Goal: Task Accomplishment & Management: Manage account settings

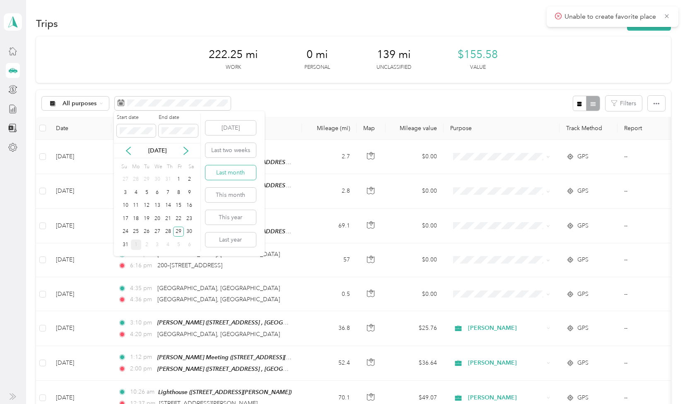
click at [233, 175] on button "Last month" at bounding box center [230, 172] width 50 height 14
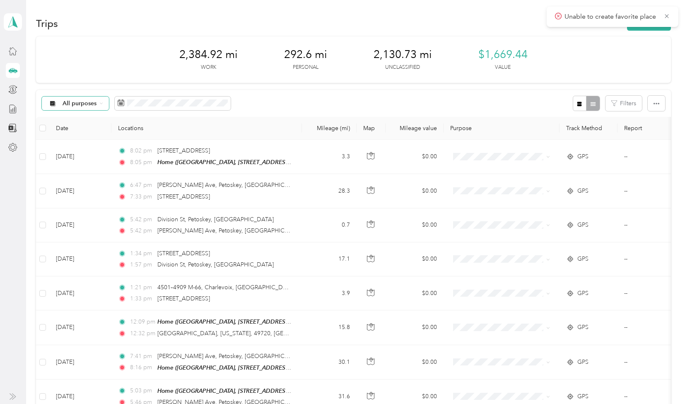
click at [101, 103] on icon at bounding box center [100, 102] width 3 height 3
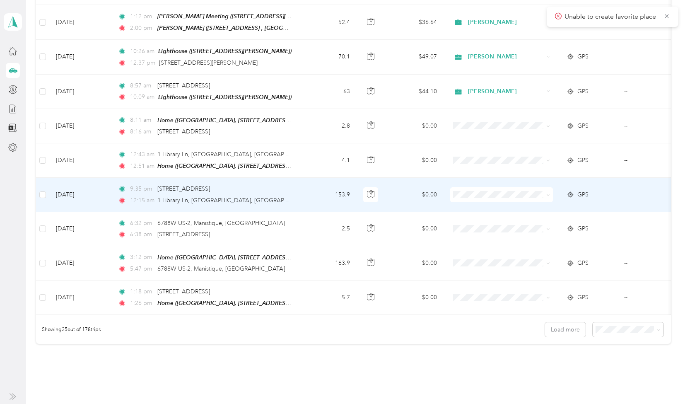
scroll to position [702, 0]
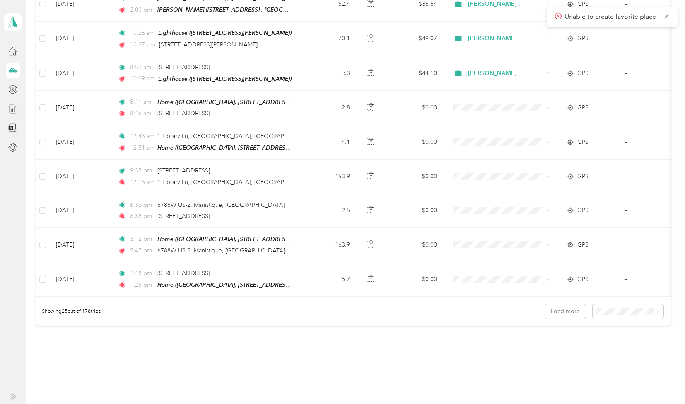
click at [615, 351] on span "100 per load" at bounding box center [613, 349] width 34 height 7
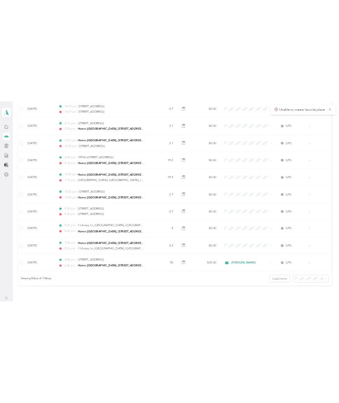
scroll to position [3275, 0]
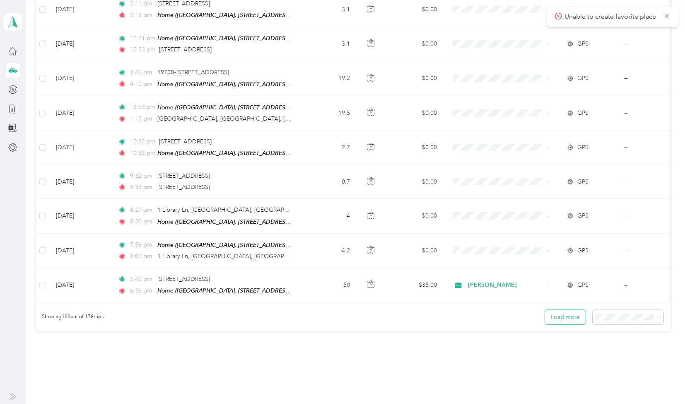
click at [564, 310] on button "Load more" at bounding box center [565, 317] width 41 height 14
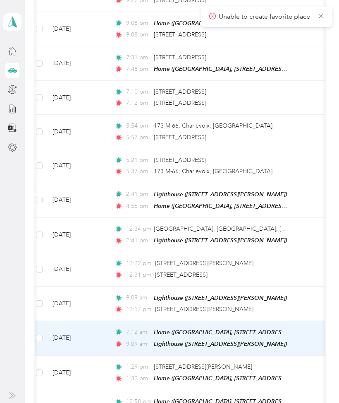
scroll to position [0, 3]
click at [307, 321] on td "68.2" at bounding box center [325, 338] width 55 height 35
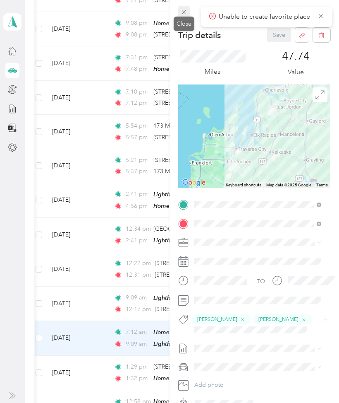
click at [181, 14] on icon at bounding box center [183, 12] width 7 height 7
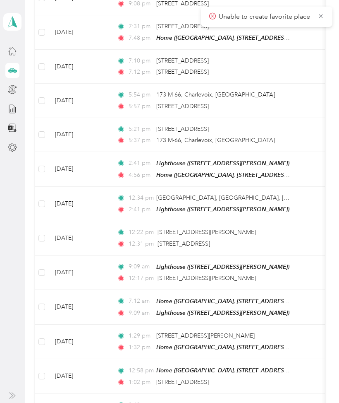
scroll to position [5405, 0]
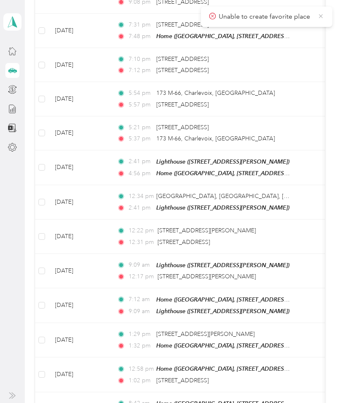
drag, startPoint x: 320, startPoint y: 18, endPoint x: 204, endPoint y: 80, distance: 130.7
click at [320, 18] on icon at bounding box center [321, 15] width 7 height 7
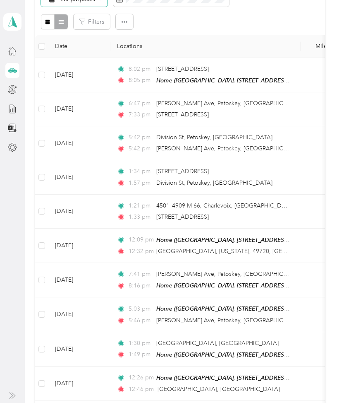
scroll to position [0, 0]
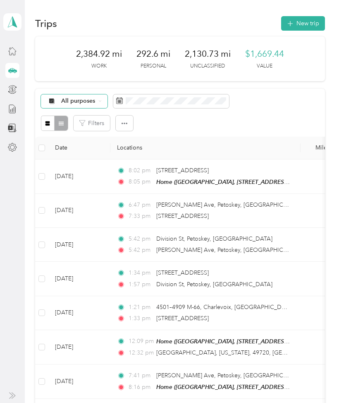
click at [99, 101] on icon at bounding box center [100, 101] width 2 height 1
click at [83, 163] on li "[PERSON_NAME]" at bounding box center [78, 159] width 75 height 14
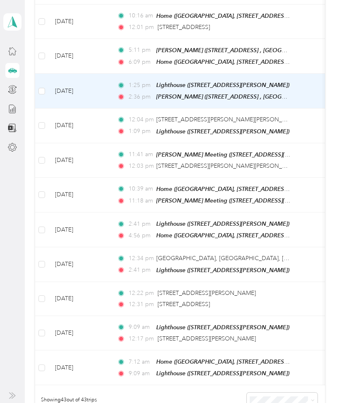
scroll to position [1363, 0]
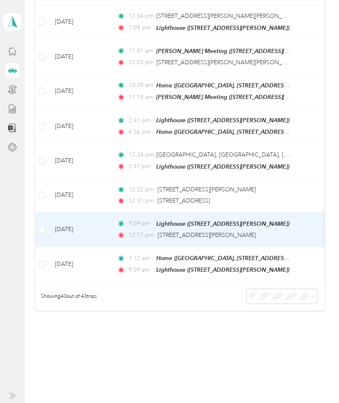
click at [286, 231] on div "12:17 pm 5428 Baxman Rd, Bay City, MI" at bounding box center [204, 235] width 174 height 9
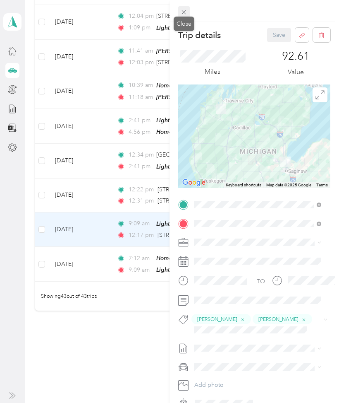
click at [183, 14] on icon at bounding box center [183, 12] width 7 height 7
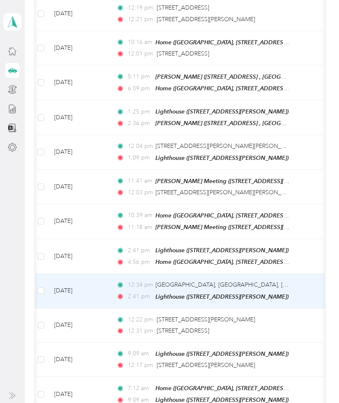
scroll to position [1230, 0]
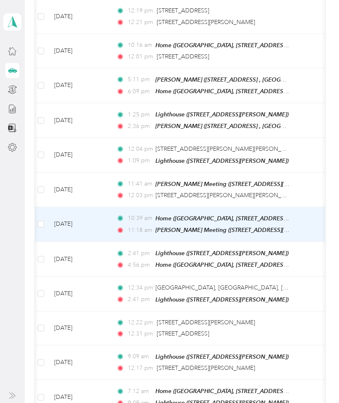
click at [298, 209] on td "10:39 am Home (Wagbo Peace Center, 5745 M-66, East Jordan, MI 49727, United Sta…" at bounding box center [205, 224] width 190 height 35
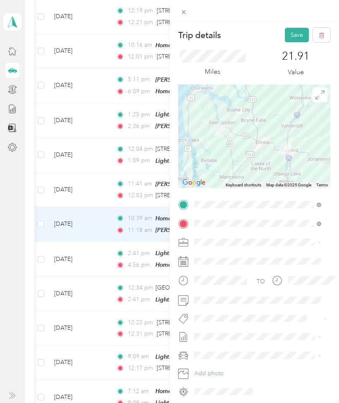
click at [29, 210] on div "Trip details Save This trip cannot be edited because it is either under review,…" at bounding box center [169, 201] width 339 height 403
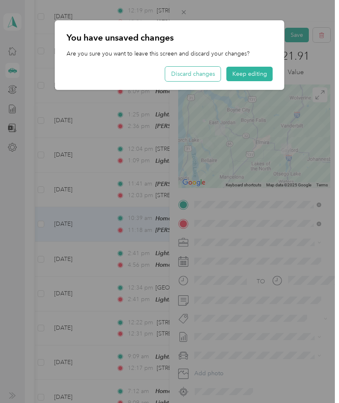
click at [206, 74] on button "Discard changes" at bounding box center [193, 74] width 55 height 14
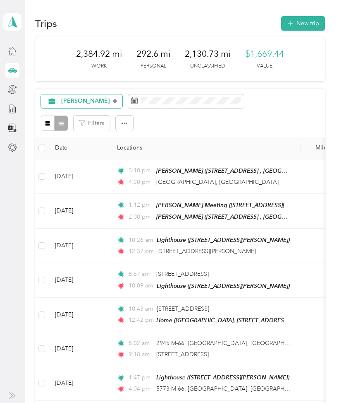
click at [113, 101] on icon at bounding box center [114, 100] width 3 height 3
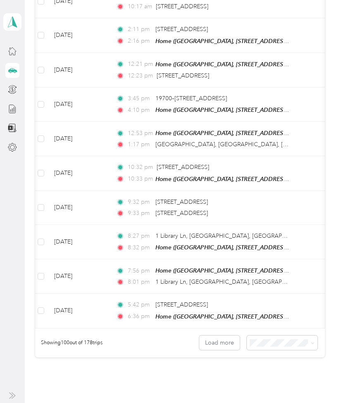
scroll to position [3296, 0]
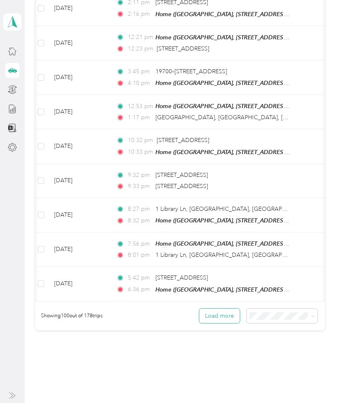
click at [222, 308] on button "Load more" at bounding box center [219, 315] width 41 height 14
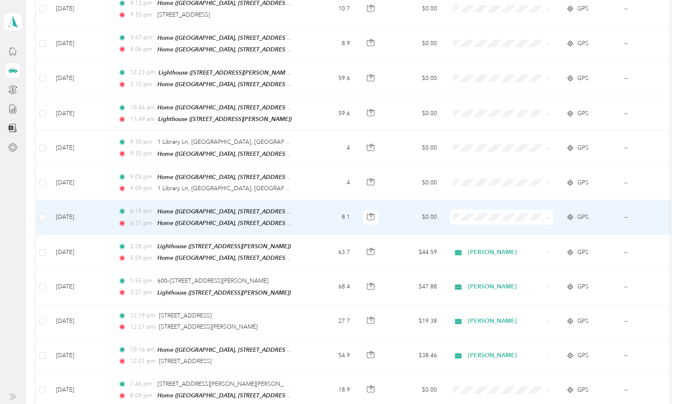
scroll to position [3890, 0]
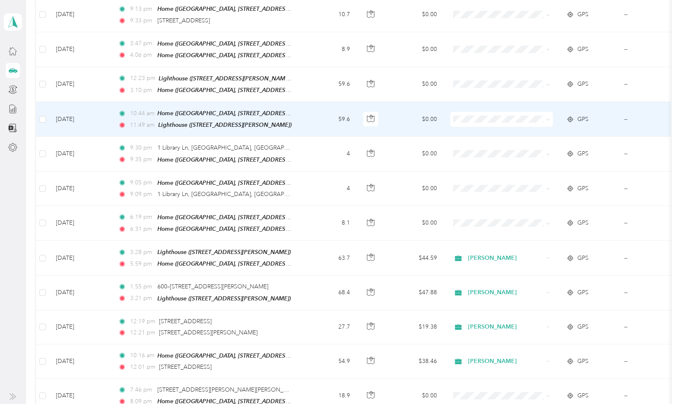
click at [479, 112] on span at bounding box center [501, 119] width 103 height 15
click at [488, 92] on span "[PERSON_NAME]" at bounding box center [509, 93] width 77 height 9
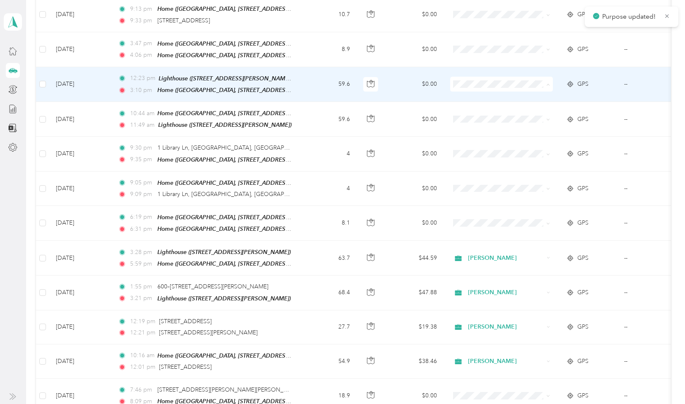
click at [484, 62] on span "[PERSON_NAME]" at bounding box center [509, 59] width 77 height 9
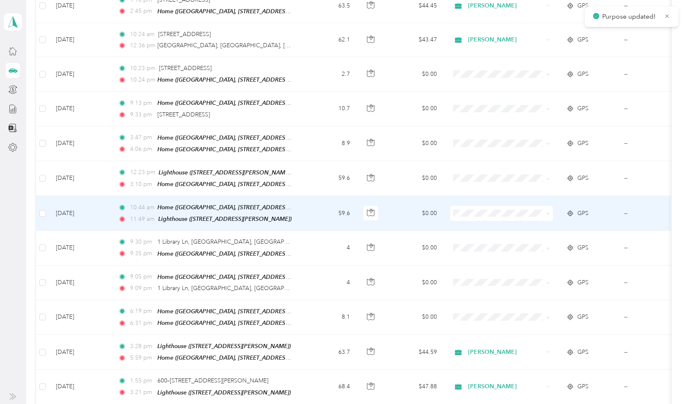
scroll to position [3782, 0]
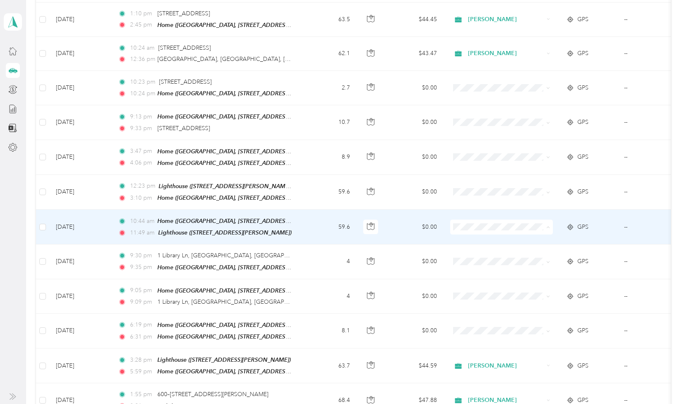
click at [471, 197] on span "[PERSON_NAME]" at bounding box center [509, 201] width 77 height 9
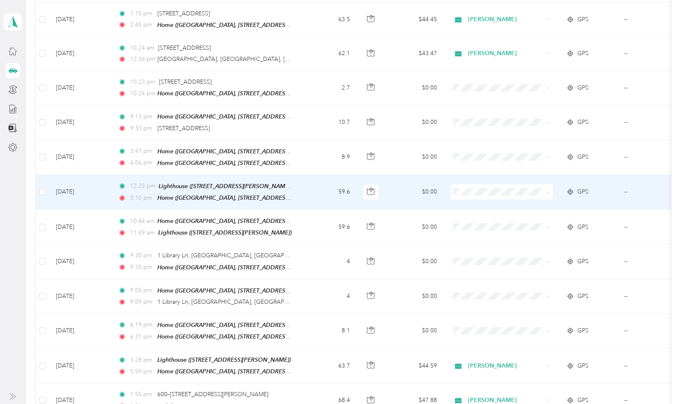
click at [469, 184] on span at bounding box center [501, 191] width 103 height 15
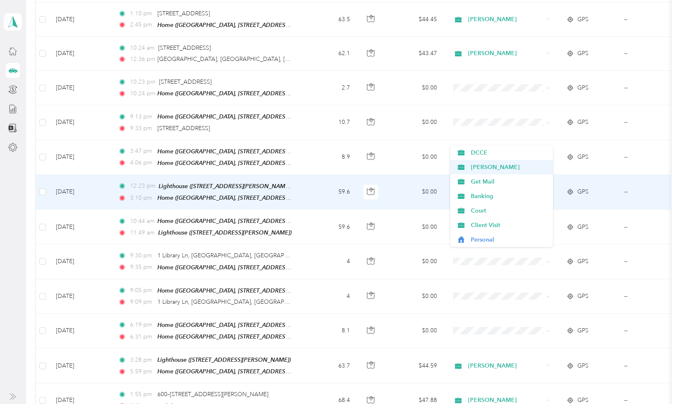
click at [477, 168] on span "[PERSON_NAME]" at bounding box center [509, 167] width 77 height 9
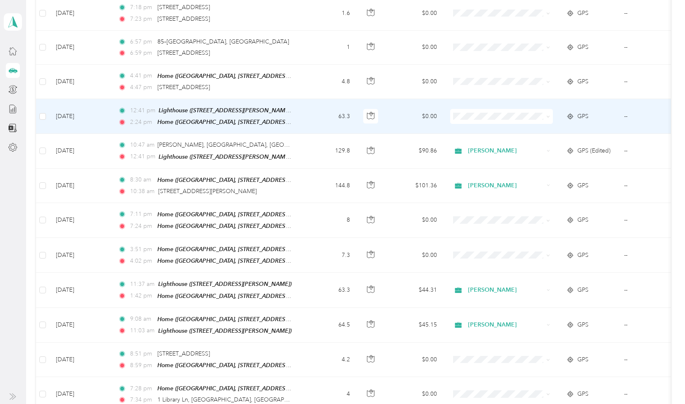
scroll to position [2240, 0]
click at [500, 115] on span "[PERSON_NAME]" at bounding box center [509, 115] width 77 height 9
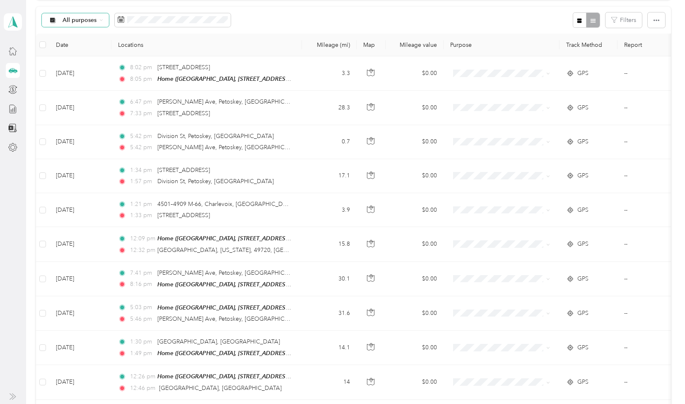
scroll to position [0, 0]
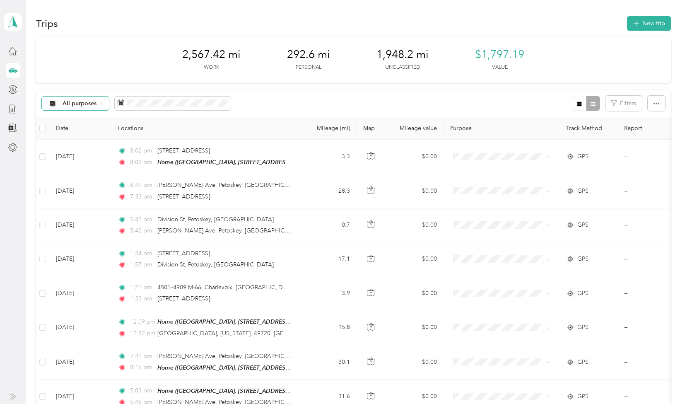
click at [95, 102] on span "All purposes" at bounding box center [79, 104] width 34 height 6
click at [70, 160] on span "[PERSON_NAME]" at bounding box center [86, 161] width 49 height 9
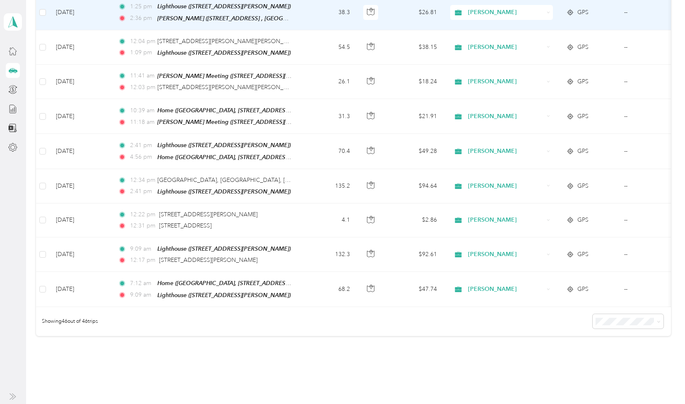
scroll to position [1444, 0]
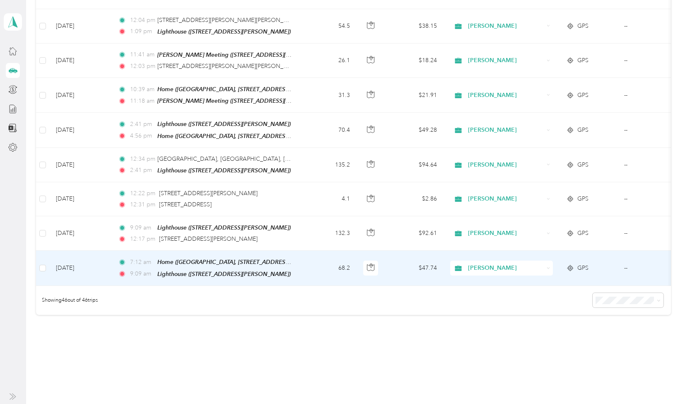
click at [301, 250] on td "7:12 am Home (Wagbo Peace Center, 5745 M-66, East Jordan, MI 49727, United Stat…" at bounding box center [206, 267] width 190 height 35
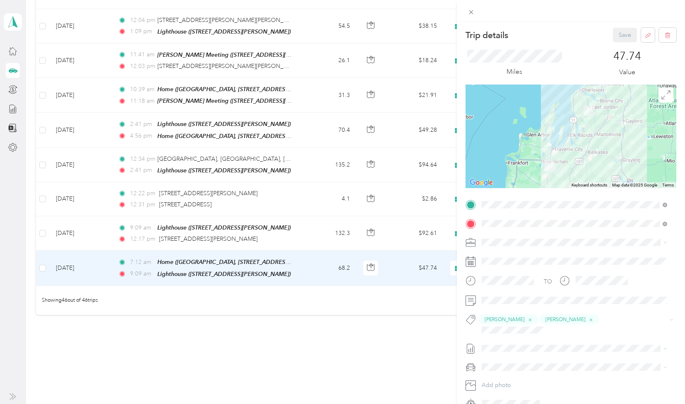
click at [303, 135] on div "Trip details Save This trip cannot be edited because it is either under review,…" at bounding box center [342, 202] width 685 height 404
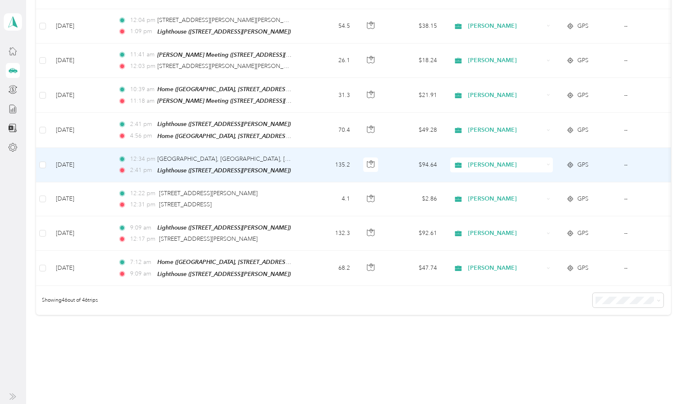
click at [303, 148] on td "135.2" at bounding box center [329, 165] width 55 height 34
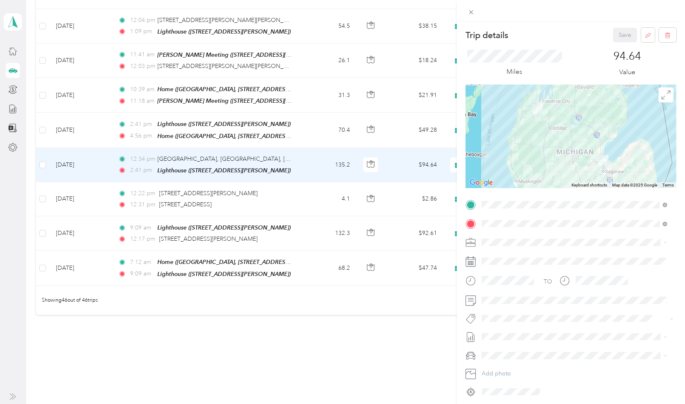
click at [295, 107] on div "Trip details Save This trip cannot be edited because it is either under review,…" at bounding box center [342, 202] width 685 height 404
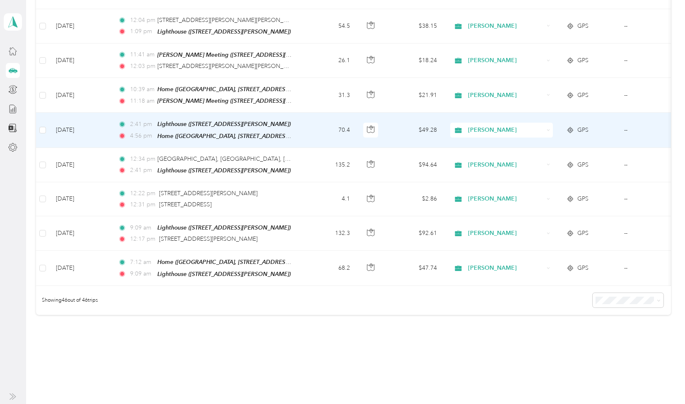
click at [295, 113] on td "2:41 pm Lighthouse (4160 Beacon St, Kingsley, MI, United States , Kingsley, MI)…" at bounding box center [206, 130] width 190 height 35
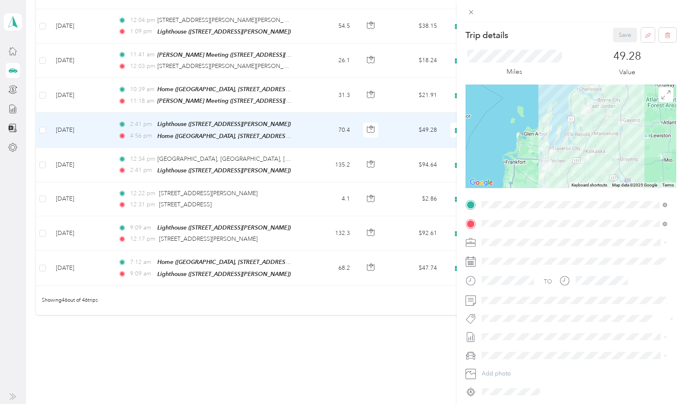
click at [328, 235] on div "Trip details Save This trip cannot be edited because it is either under review,…" at bounding box center [342, 202] width 685 height 404
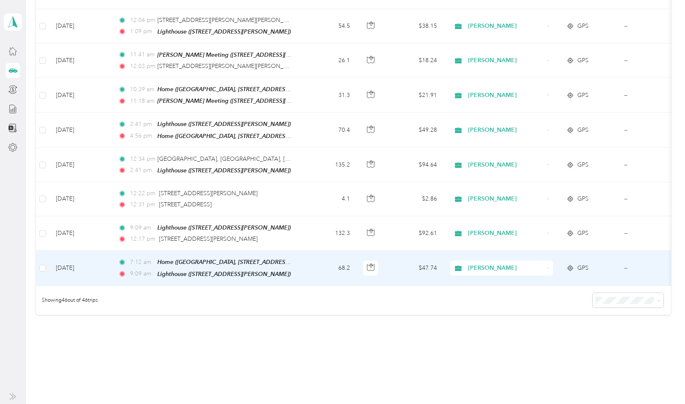
click at [328, 250] on td "68.2" at bounding box center [329, 267] width 55 height 35
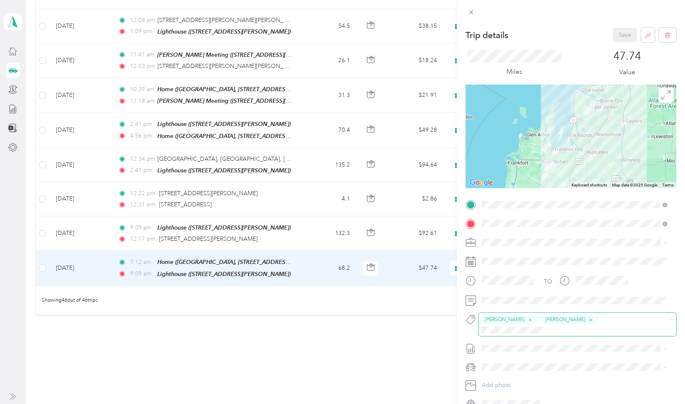
click at [588, 318] on icon "button" at bounding box center [590, 319] width 5 height 5
click at [469, 11] on icon at bounding box center [471, 12] width 4 height 4
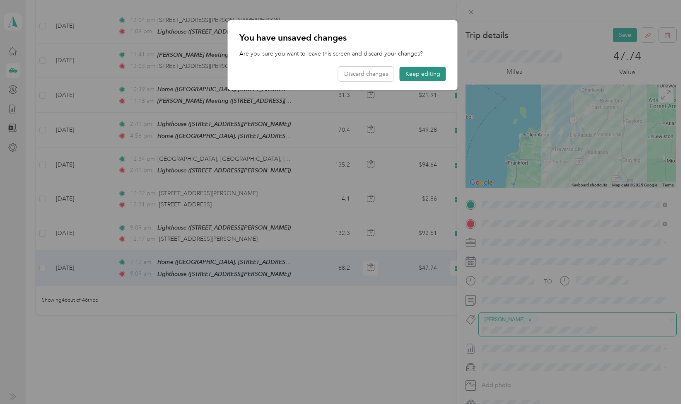
click at [430, 72] on button "Keep editing" at bounding box center [422, 74] width 46 height 14
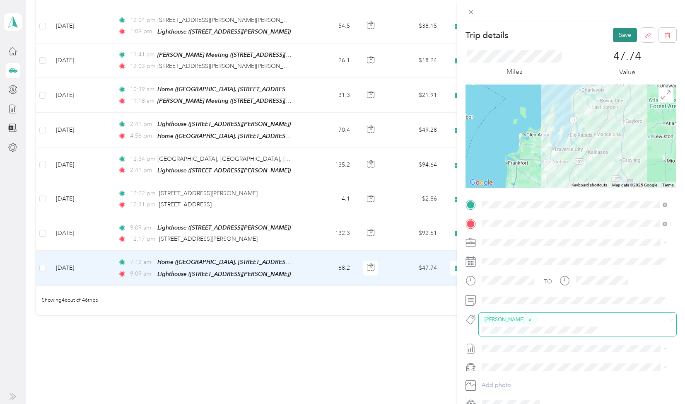
click at [620, 32] on button "Save" at bounding box center [625, 35] width 24 height 14
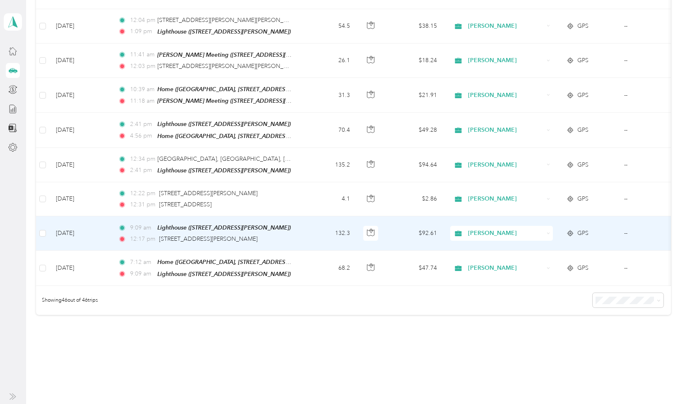
click at [301, 216] on td "9:09 am Lighthouse (4160 Beacon St, Kingsley, MI, United States , Kingsley, MI)…" at bounding box center [206, 233] width 190 height 34
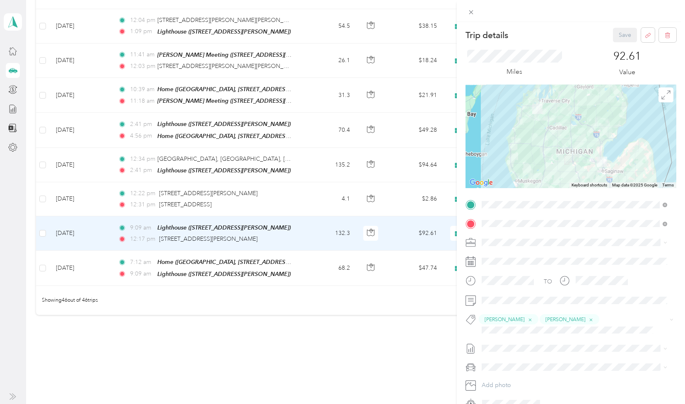
click at [272, 173] on div "Trip details Save This trip cannot be edited because it is either under review,…" at bounding box center [342, 202] width 685 height 404
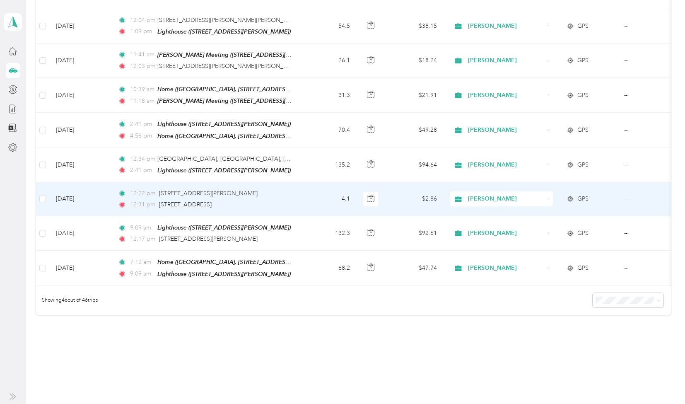
click at [272, 200] on div "12:31 pm 4202 Arctic Dr, Bay City, MI" at bounding box center [205, 204] width 174 height 9
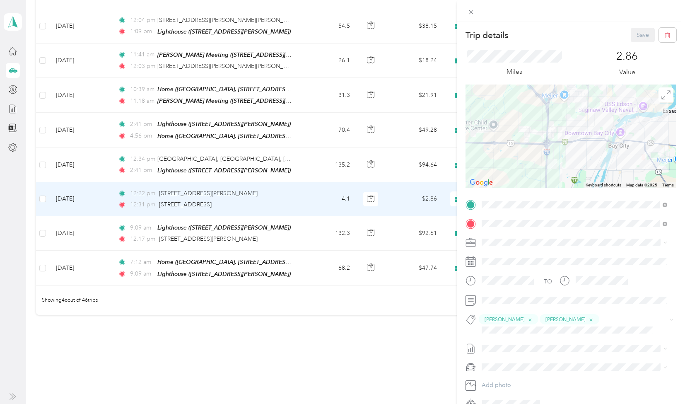
click at [309, 313] on div "Trip details Save This trip cannot be edited because it is either under review,…" at bounding box center [342, 202] width 685 height 404
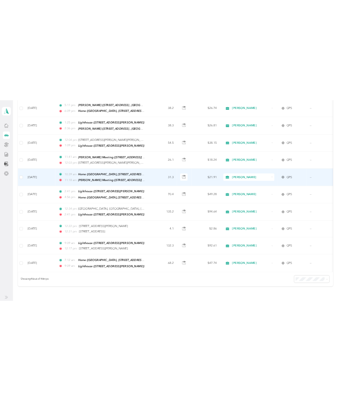
scroll to position [1361, 0]
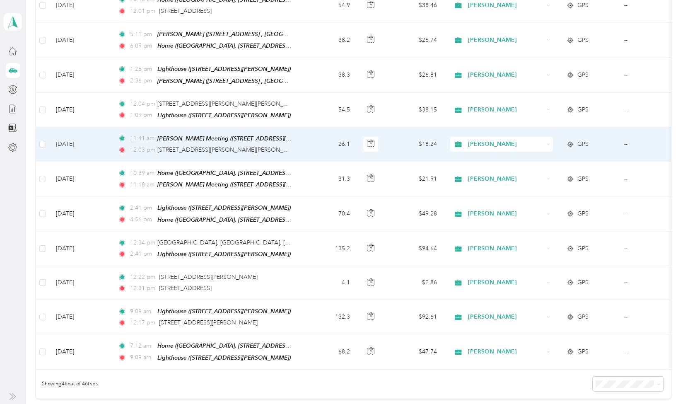
click at [306, 127] on td "26.1" at bounding box center [329, 144] width 55 height 34
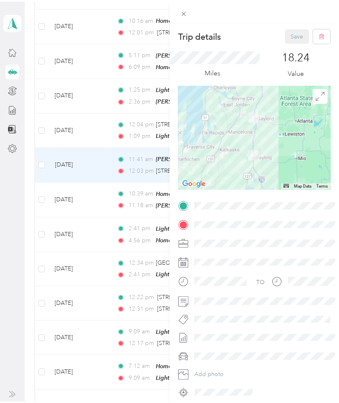
scroll to position [1381, 0]
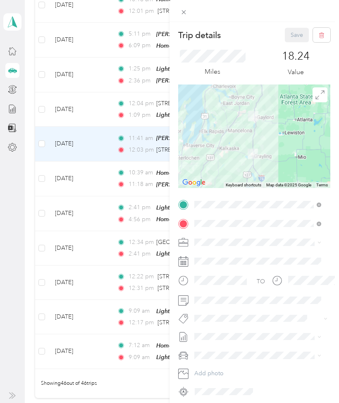
click at [125, 365] on div "Trip details Save This trip cannot be edited because it is either under review,…" at bounding box center [169, 201] width 339 height 403
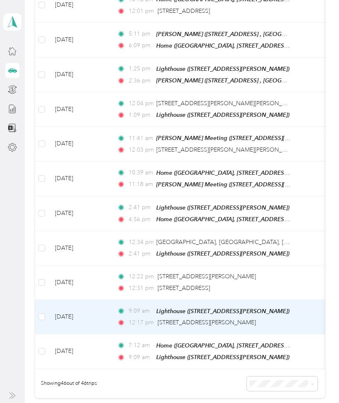
click at [97, 300] on td "[DATE]" at bounding box center [79, 317] width 62 height 34
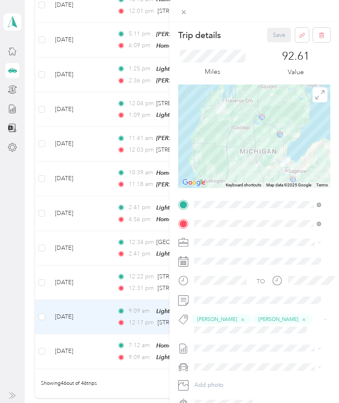
click at [107, 222] on div "Trip details Save This trip cannot be edited because it is either under review,…" at bounding box center [169, 201] width 339 height 403
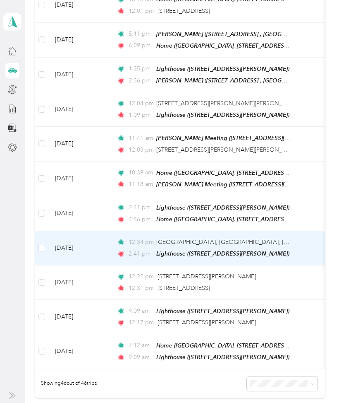
click at [107, 231] on td "[DATE]" at bounding box center [79, 248] width 62 height 34
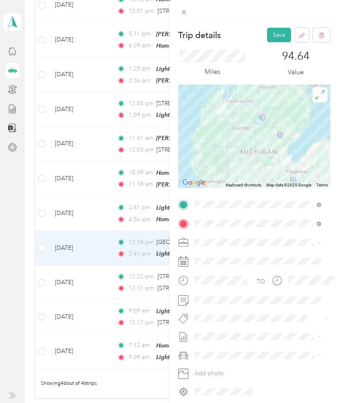
click at [222, 351] on button "[PERSON_NAME]" at bounding box center [223, 349] width 52 height 10
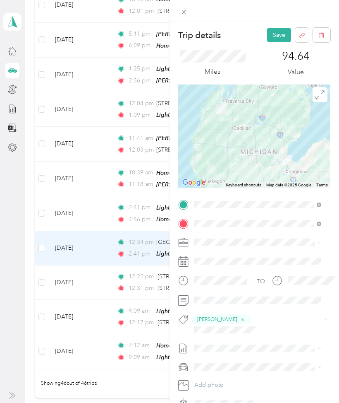
click at [209, 365] on span "Aaron Senak" at bounding box center [223, 365] width 40 height 7
click at [271, 33] on button "Save" at bounding box center [279, 35] width 24 height 14
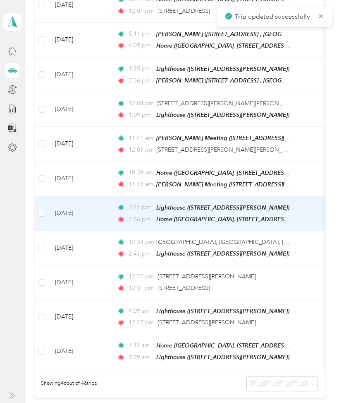
click at [109, 196] on td "[DATE]" at bounding box center [79, 213] width 62 height 35
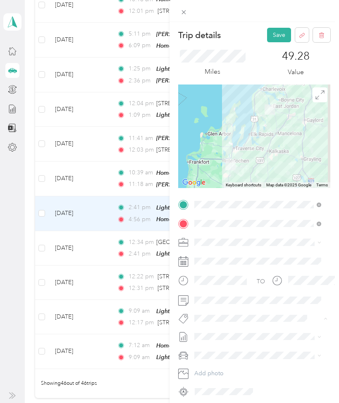
click at [219, 347] on span "[PERSON_NAME]" at bounding box center [223, 348] width 40 height 7
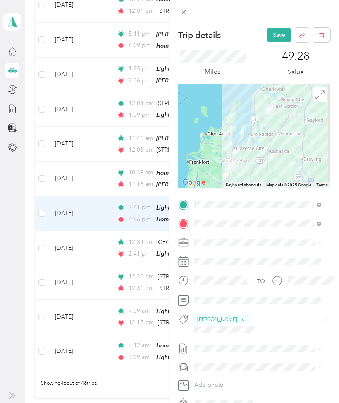
click at [223, 363] on span "Aaron Senak" at bounding box center [223, 364] width 40 height 7
click at [272, 32] on button "Save" at bounding box center [279, 35] width 24 height 14
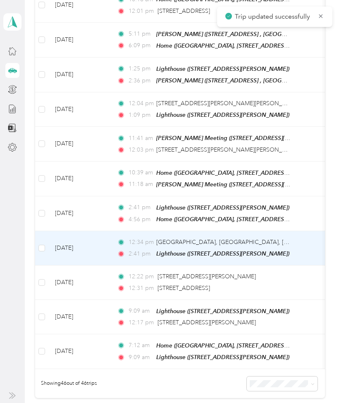
click at [103, 231] on td "[DATE]" at bounding box center [79, 248] width 62 height 34
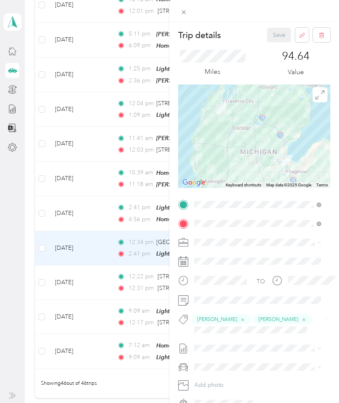
click at [98, 190] on div "Trip details Save This trip cannot be edited because it is either under review,…" at bounding box center [169, 201] width 339 height 403
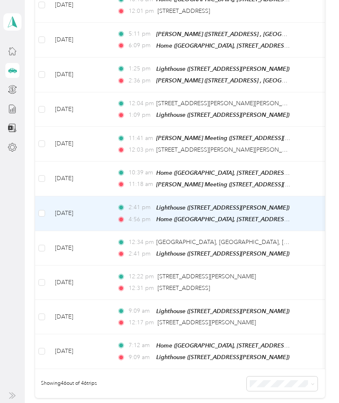
click at [100, 196] on td "[DATE]" at bounding box center [79, 213] width 62 height 35
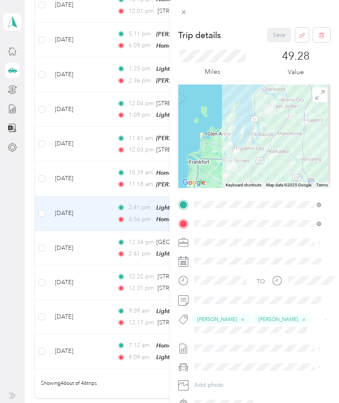
click at [97, 150] on div "Trip details Save This trip cannot be edited because it is either under review,…" at bounding box center [169, 201] width 339 height 403
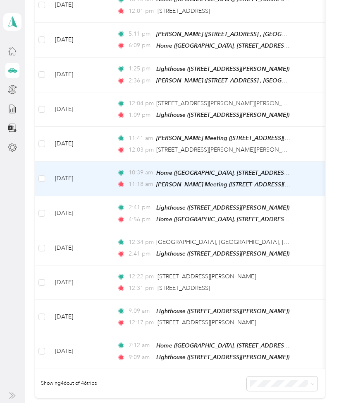
click at [97, 161] on td "[DATE]" at bounding box center [79, 178] width 62 height 35
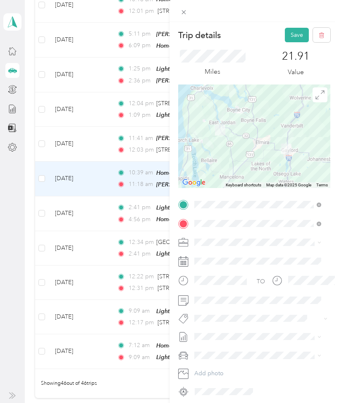
click at [226, 336] on button "Jamie Aldrich" at bounding box center [223, 332] width 52 height 10
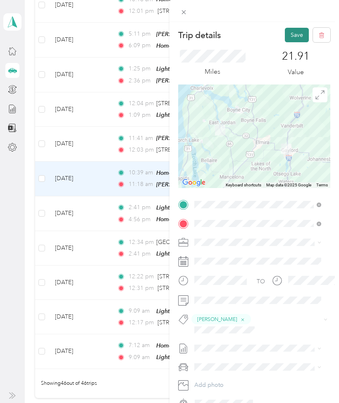
click at [285, 33] on button "Save" at bounding box center [297, 35] width 24 height 14
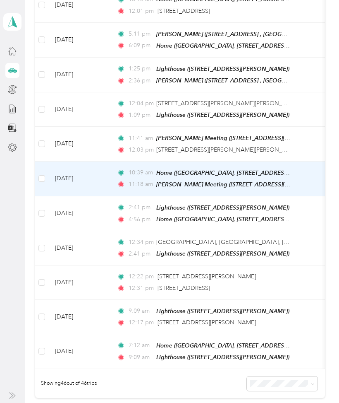
click at [99, 161] on td "[DATE]" at bounding box center [79, 178] width 62 height 35
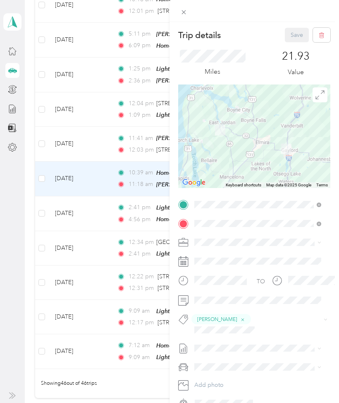
click at [100, 121] on div "Trip details Save This trip cannot be edited because it is either under review,…" at bounding box center [169, 201] width 339 height 403
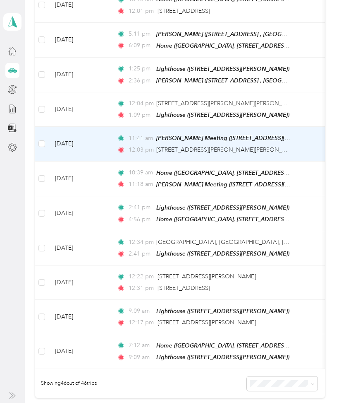
click at [101, 127] on td "[DATE]" at bounding box center [79, 144] width 62 height 34
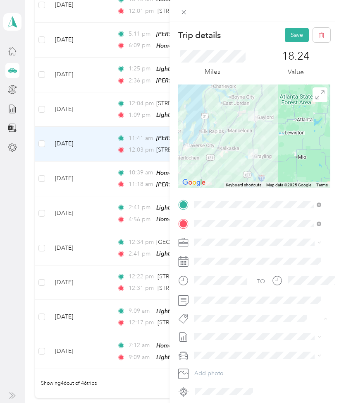
click at [224, 332] on span "Donald Nelson Ii" at bounding box center [223, 332] width 40 height 7
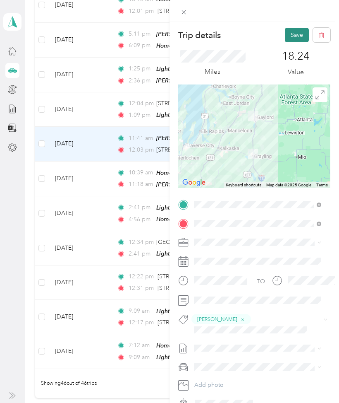
click at [289, 33] on button "Save" at bounding box center [297, 35] width 24 height 14
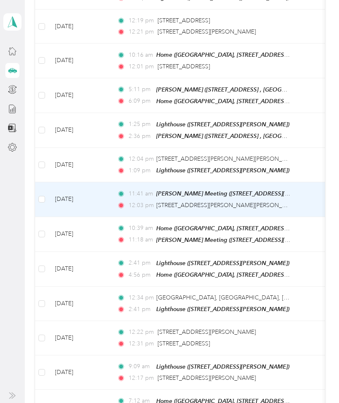
scroll to position [1325, 0]
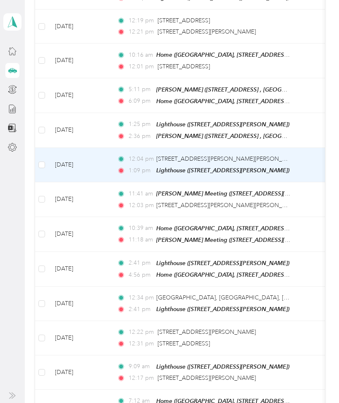
click at [101, 148] on td "[DATE]" at bounding box center [79, 165] width 62 height 34
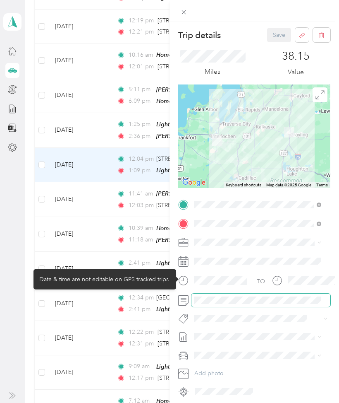
click at [195, 304] on span at bounding box center [261, 299] width 139 height 13
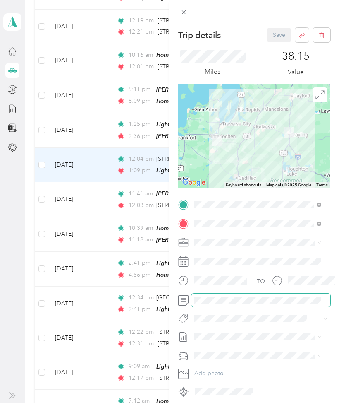
click at [208, 304] on span at bounding box center [261, 299] width 139 height 13
click at [224, 335] on span "Bruce Adams" at bounding box center [223, 332] width 40 height 7
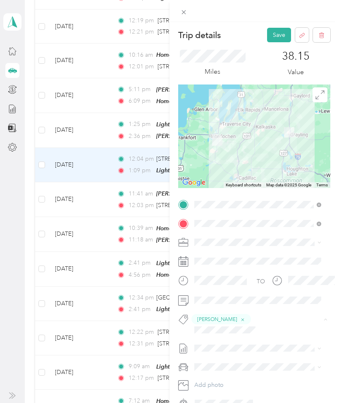
click at [242, 286] on button "[PERSON_NAME]" at bounding box center [223, 283] width 52 height 10
click at [267, 35] on button "Save" at bounding box center [279, 35] width 24 height 14
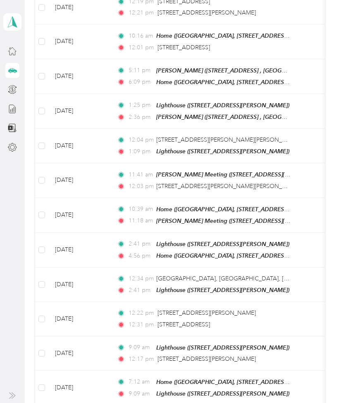
scroll to position [1386, 0]
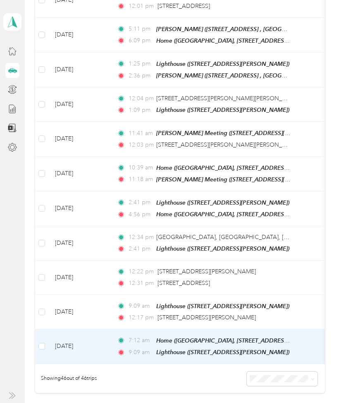
click at [115, 329] on td "7:12 am Home (Wagbo Peace Center, 5745 M-66, East Jordan, MI 49727, United Stat…" at bounding box center [206, 346] width 190 height 35
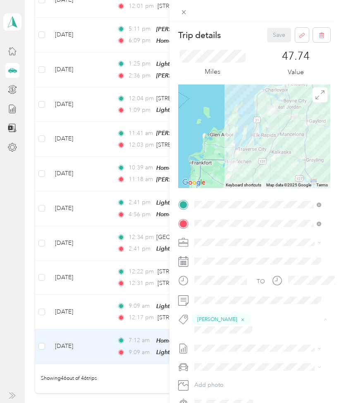
click at [229, 362] on span "Wendy Roman" at bounding box center [223, 365] width 40 height 7
click at [267, 40] on button "Save" at bounding box center [279, 35] width 24 height 14
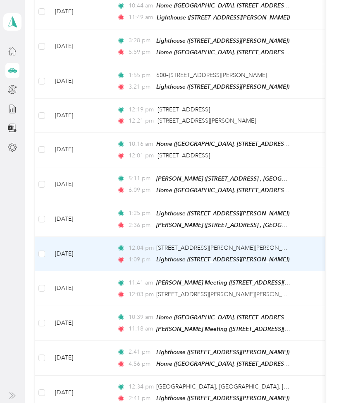
scroll to position [1240, 0]
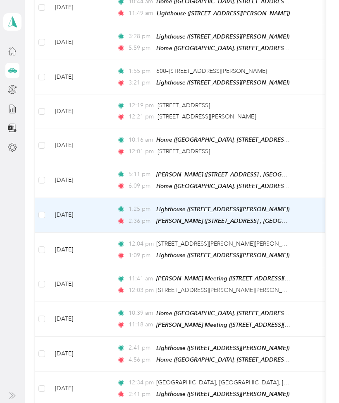
click at [103, 198] on td "[DATE]" at bounding box center [79, 215] width 62 height 35
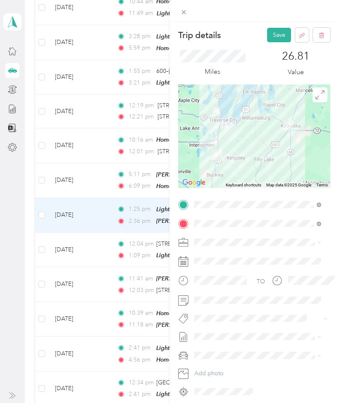
click at [228, 379] on span "Patrick Erway" at bounding box center [223, 380] width 40 height 7
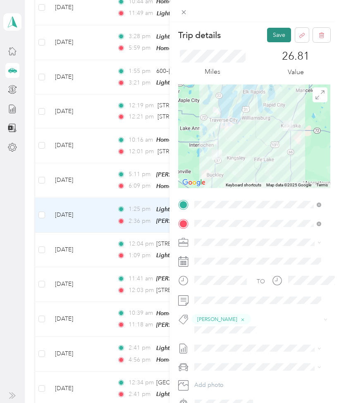
click at [272, 36] on button "Save" at bounding box center [279, 35] width 24 height 14
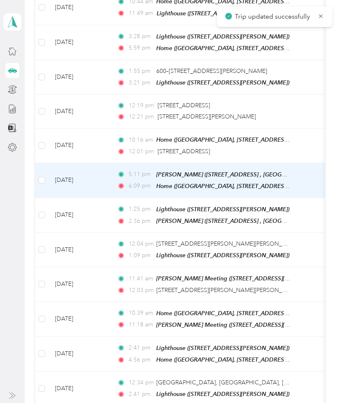
click at [104, 163] on td "[DATE]" at bounding box center [79, 180] width 62 height 35
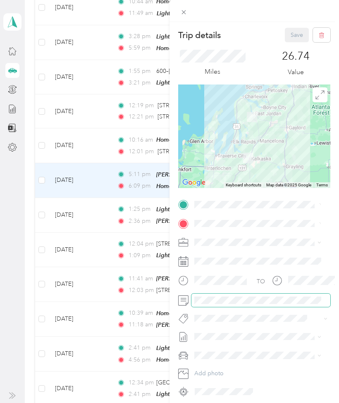
click at [236, 303] on span at bounding box center [261, 299] width 139 height 13
click at [223, 299] on span "Patrick Erway" at bounding box center [223, 298] width 40 height 7
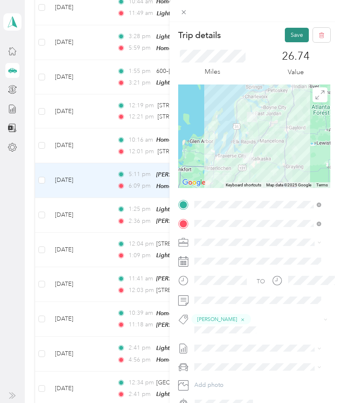
click at [286, 31] on button "Save" at bounding box center [297, 35] width 24 height 14
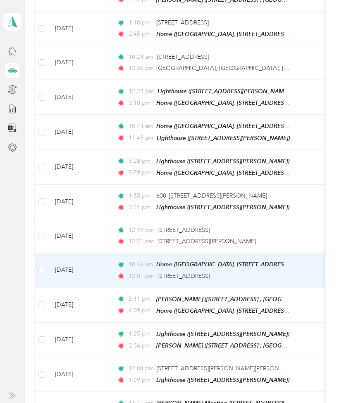
scroll to position [1115, 0]
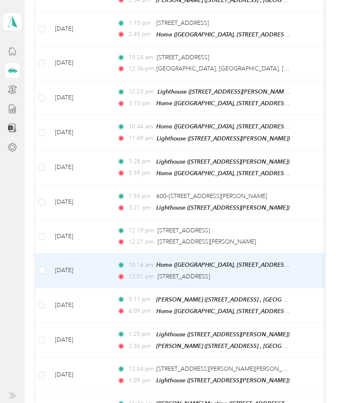
click at [103, 253] on td "[DATE]" at bounding box center [79, 270] width 62 height 34
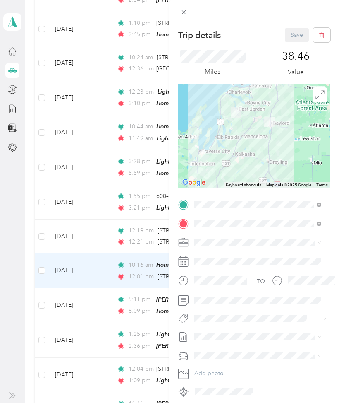
click at [222, 334] on span "Donald Nelson Ii" at bounding box center [223, 332] width 40 height 7
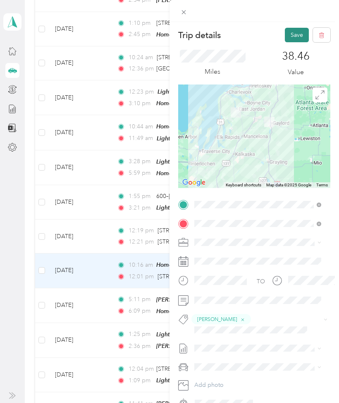
click at [293, 36] on button "Save" at bounding box center [297, 35] width 24 height 14
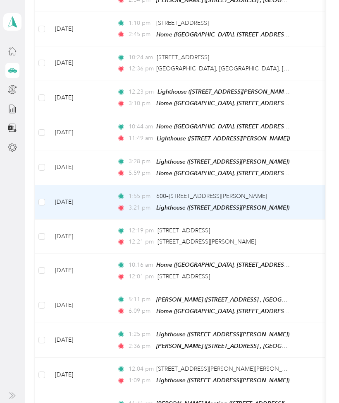
click at [107, 185] on td "[DATE]" at bounding box center [79, 202] width 62 height 34
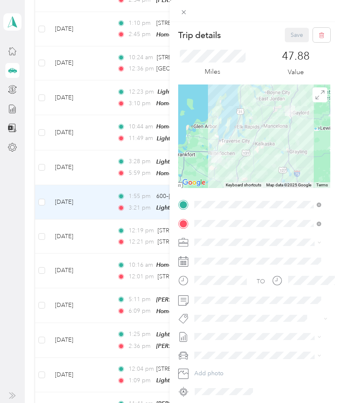
click at [108, 212] on div "Trip details Save This trip cannot be edited because it is either under review,…" at bounding box center [169, 201] width 339 height 403
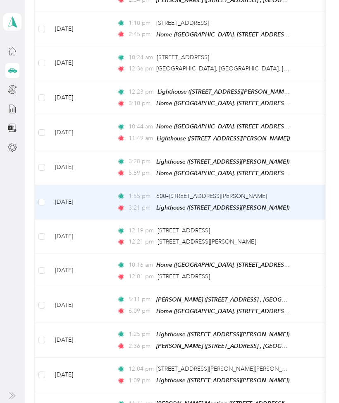
click at [100, 185] on td "[DATE]" at bounding box center [79, 202] width 62 height 34
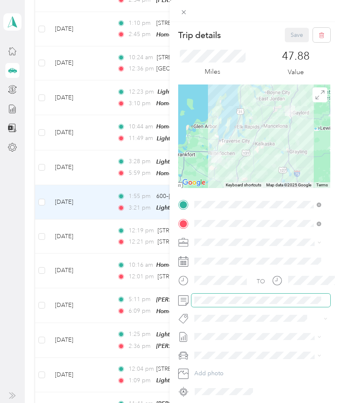
click at [223, 304] on span at bounding box center [261, 299] width 139 height 13
click at [225, 334] on span "Jamie Aldrich" at bounding box center [223, 331] width 40 height 7
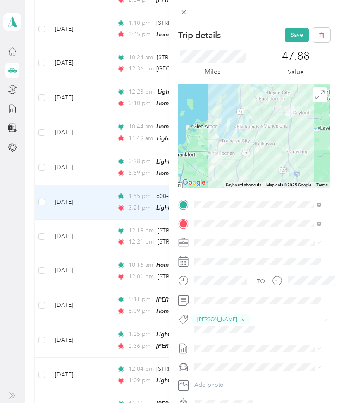
click at [230, 353] on button "David Middaugh" at bounding box center [223, 350] width 52 height 10
click at [288, 39] on button "Save" at bounding box center [297, 35] width 24 height 14
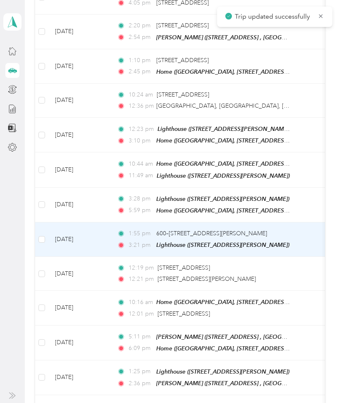
scroll to position [1074, 0]
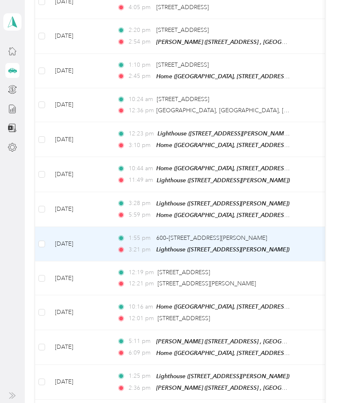
click at [107, 227] on td "[DATE]" at bounding box center [79, 244] width 62 height 34
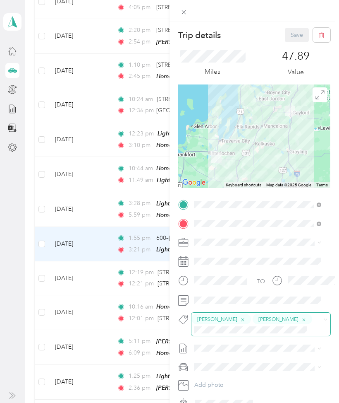
click at [240, 317] on icon "button" at bounding box center [242, 319] width 5 height 5
click at [238, 319] on button "Jamie Aldrich" at bounding box center [222, 319] width 60 height 10
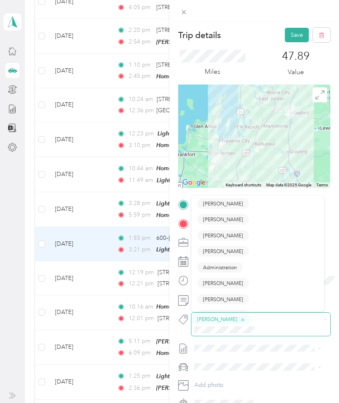
click at [240, 320] on icon "button" at bounding box center [242, 319] width 5 height 5
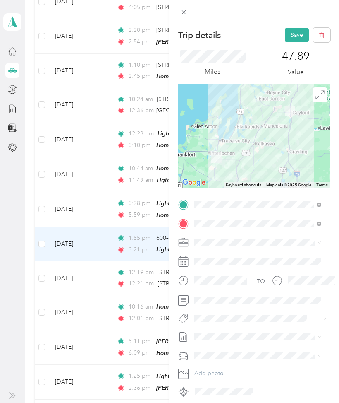
click at [211, 353] on li "[PERSON_NAME]" at bounding box center [258, 349] width 133 height 16
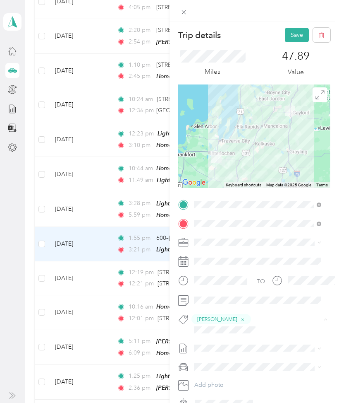
click at [228, 346] on span "[PERSON_NAME]" at bounding box center [223, 349] width 40 height 7
click at [290, 34] on button "Save" at bounding box center [297, 35] width 24 height 14
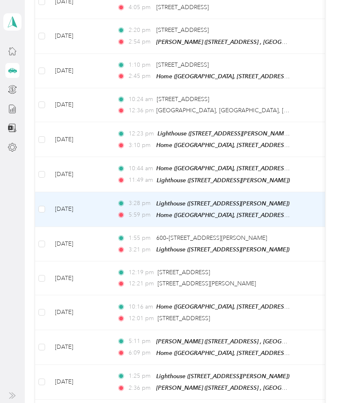
click at [102, 192] on td "[DATE]" at bounding box center [79, 209] width 62 height 35
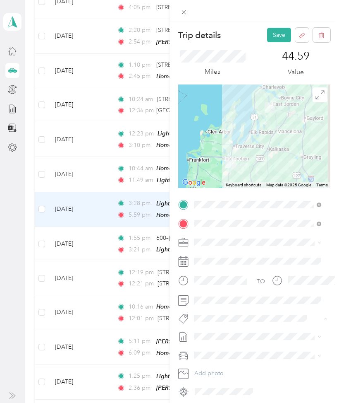
click at [222, 336] on button "[PERSON_NAME]" at bounding box center [223, 332] width 52 height 10
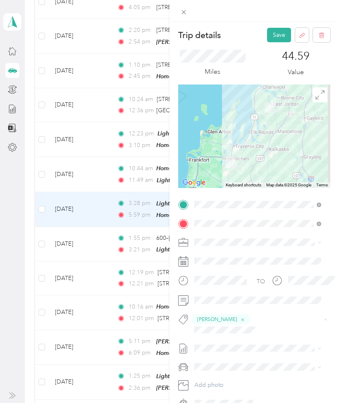
click at [236, 363] on span "[PERSON_NAME]" at bounding box center [223, 365] width 40 height 7
click at [280, 33] on button "Save" at bounding box center [279, 35] width 24 height 14
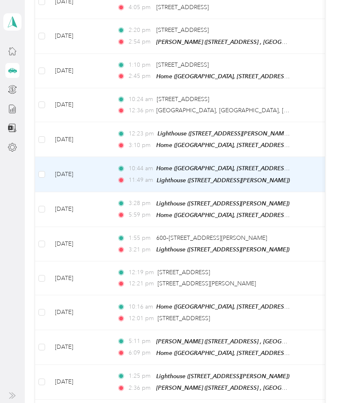
click at [101, 157] on td "[DATE]" at bounding box center [79, 174] width 62 height 35
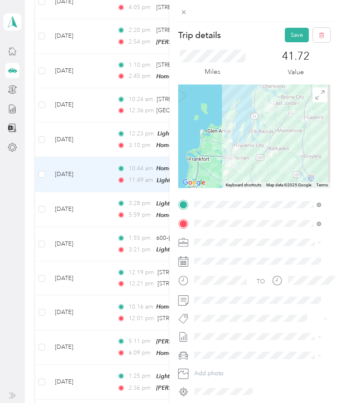
click at [224, 329] on span "[PERSON_NAME]" at bounding box center [223, 332] width 40 height 7
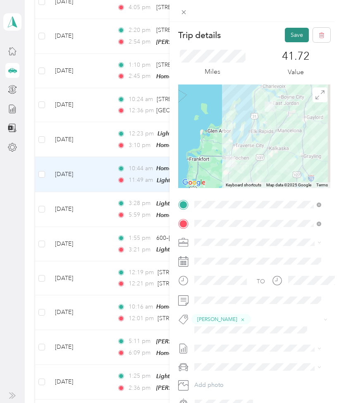
click at [286, 36] on button "Save" at bounding box center [297, 35] width 24 height 14
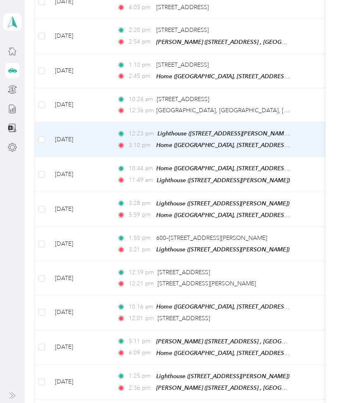
click at [107, 122] on td "[DATE]" at bounding box center [79, 139] width 62 height 35
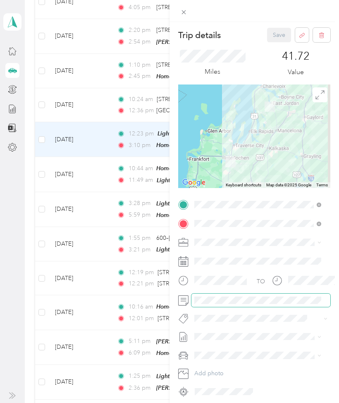
click at [212, 304] on span at bounding box center [261, 299] width 139 height 13
click at [225, 295] on span at bounding box center [261, 299] width 139 height 13
click at [228, 257] on span "[PERSON_NAME]" at bounding box center [223, 255] width 40 height 7
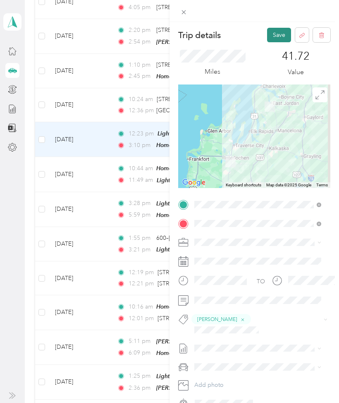
click at [279, 34] on button "Save" at bounding box center [279, 35] width 24 height 14
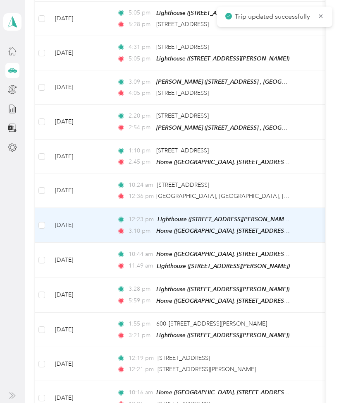
scroll to position [987, 0]
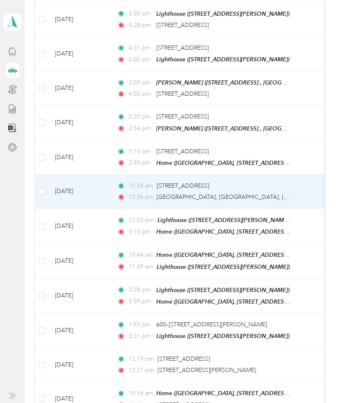
click at [106, 177] on td "[DATE]" at bounding box center [79, 192] width 62 height 34
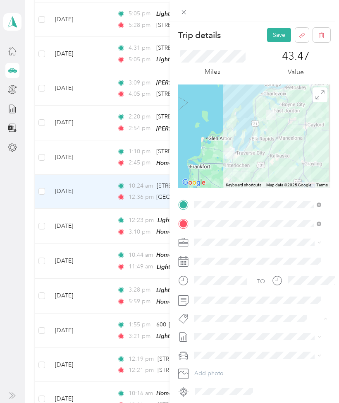
click at [228, 338] on li "Donald Nelson Ii" at bounding box center [258, 332] width 133 height 16
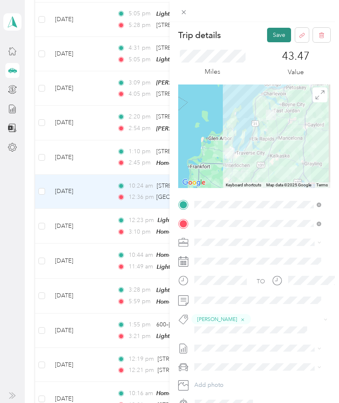
click at [271, 34] on button "Save" at bounding box center [279, 35] width 24 height 14
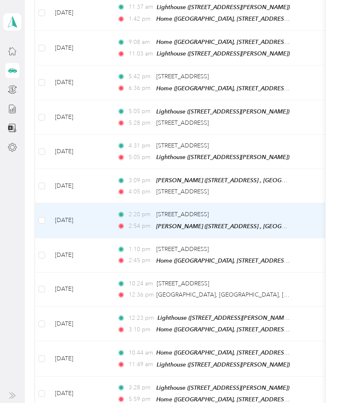
scroll to position [889, 0]
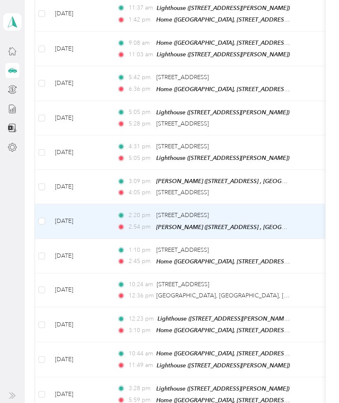
click at [103, 204] on td "[DATE]" at bounding box center [79, 221] width 62 height 34
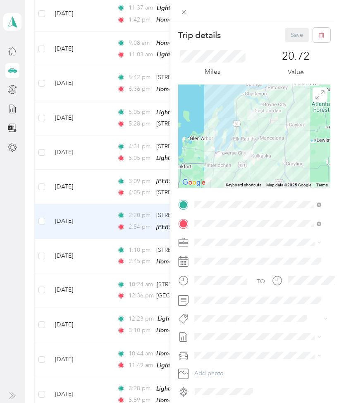
click at [109, 203] on div "Trip details Save This trip cannot be edited because it is either under review,…" at bounding box center [169, 201] width 339 height 403
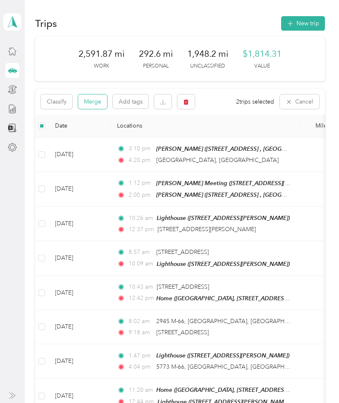
click at [88, 103] on button "Merge" at bounding box center [92, 101] width 29 height 14
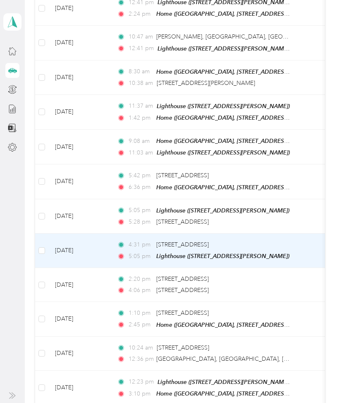
scroll to position [795, 0]
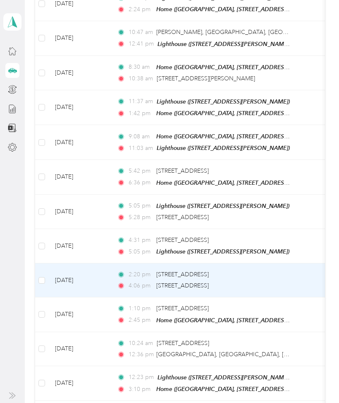
click at [99, 263] on td "[DATE]" at bounding box center [79, 280] width 62 height 34
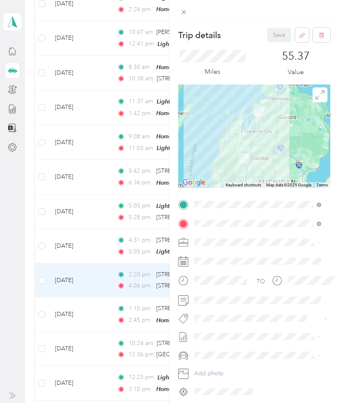
click at [107, 232] on div "Trip details Save This trip cannot be edited because it is either under review,…" at bounding box center [169, 201] width 339 height 403
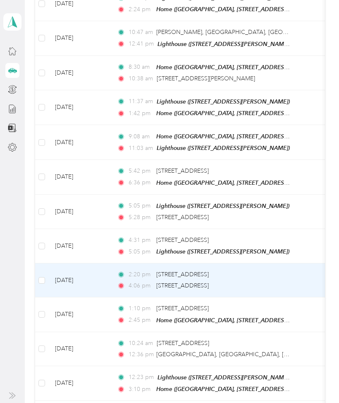
click at [108, 263] on td "[DATE]" at bounding box center [79, 280] width 62 height 34
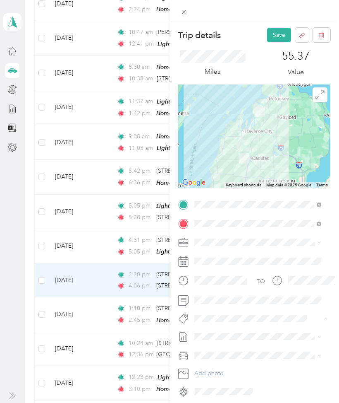
click at [241, 266] on div "Brian Davideit" at bounding box center [257, 271] width 121 height 10
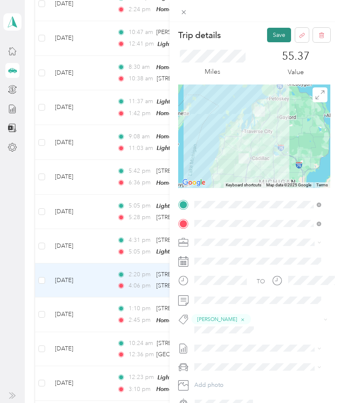
click at [267, 32] on button "Save" at bounding box center [279, 35] width 24 height 14
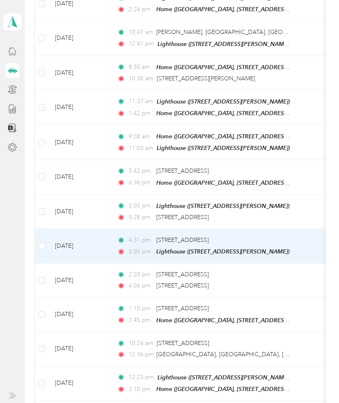
click at [109, 233] on td "[DATE]" at bounding box center [79, 246] width 62 height 34
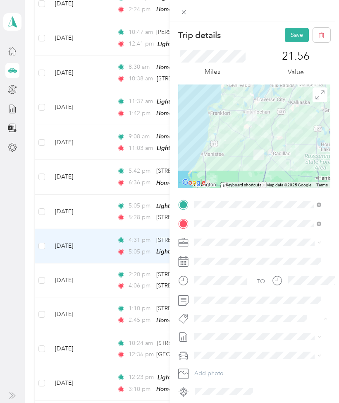
click at [229, 360] on button "Aaron Senak" at bounding box center [223, 364] width 52 height 10
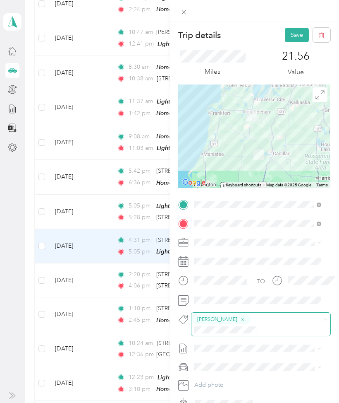
click at [243, 325] on span at bounding box center [254, 329] width 125 height 9
click at [234, 403] on div "Trip details Save This trip cannot be edited because it is either under review,…" at bounding box center [167, 403] width 335 height 0
click at [285, 35] on button "Save" at bounding box center [297, 35] width 24 height 14
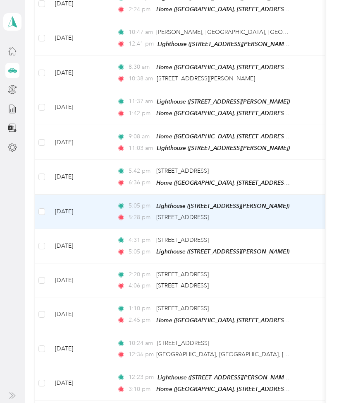
click at [109, 198] on td "[DATE]" at bounding box center [79, 212] width 62 height 34
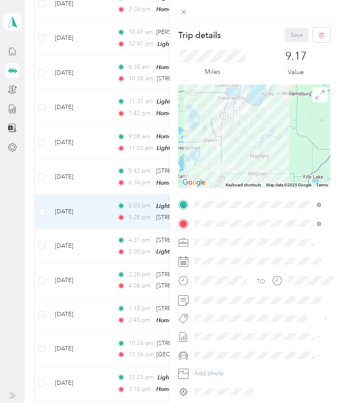
drag, startPoint x: 259, startPoint y: 91, endPoint x: 243, endPoint y: 108, distance: 23.2
click at [243, 108] on div at bounding box center [254, 135] width 152 height 103
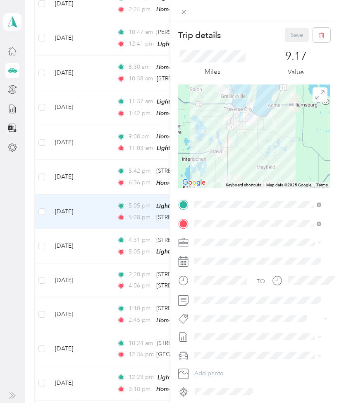
click at [243, 108] on div at bounding box center [254, 135] width 152 height 103
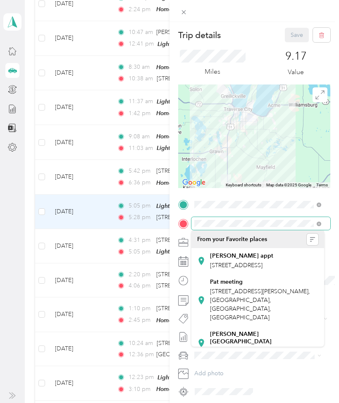
click at [180, 224] on div at bounding box center [254, 223] width 152 height 13
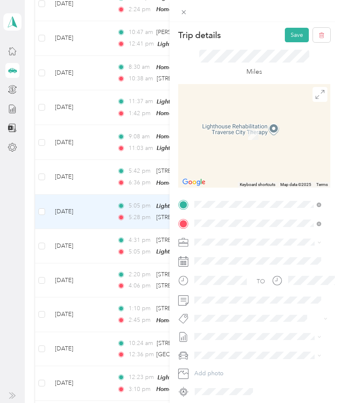
click at [241, 260] on span "Headwaters Drive Traverse City, Michigan 49686, United States" at bounding box center [264, 256] width 108 height 14
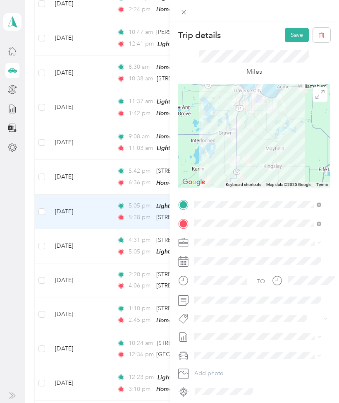
click at [270, 164] on div at bounding box center [254, 135] width 152 height 103
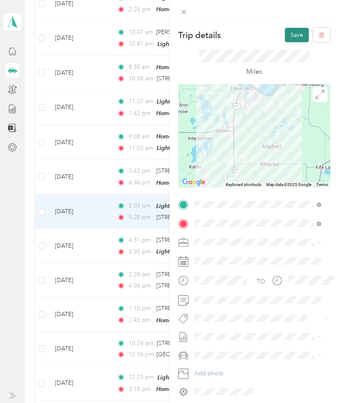
click at [286, 35] on button "Save" at bounding box center [297, 35] width 24 height 14
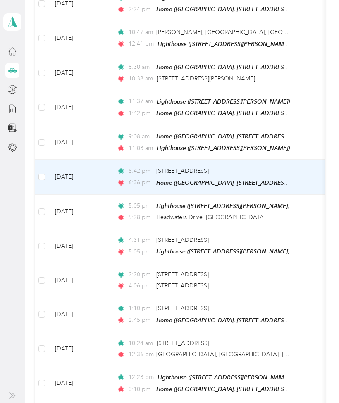
click at [106, 166] on td "[DATE]" at bounding box center [79, 177] width 62 height 34
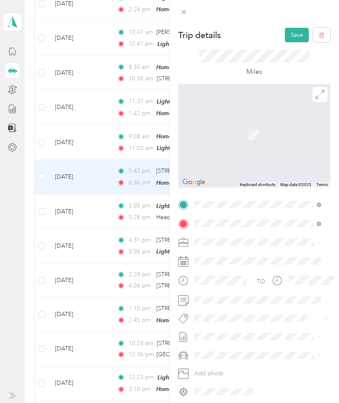
click at [276, 238] on span "Headwaters Drive Traverse City, Michigan 49686, United States" at bounding box center [264, 238] width 108 height 14
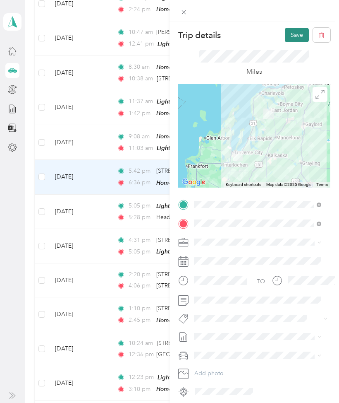
click at [288, 36] on button "Save" at bounding box center [297, 35] width 24 height 14
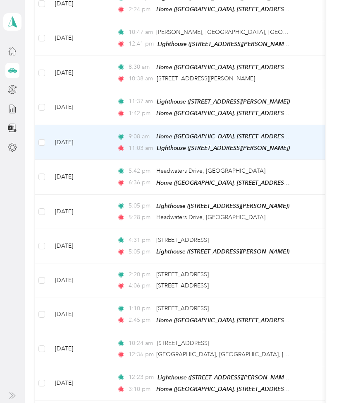
click at [101, 125] on td "[DATE]" at bounding box center [79, 142] width 62 height 35
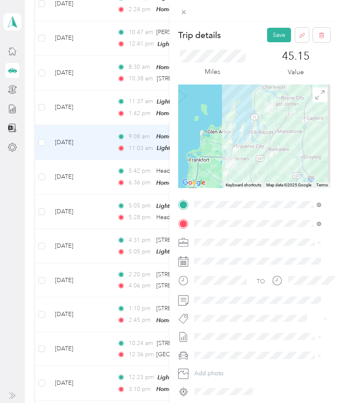
click at [235, 327] on button "[PERSON_NAME]" at bounding box center [223, 332] width 52 height 10
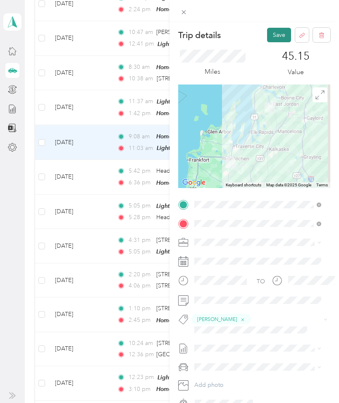
click at [267, 36] on button "Save" at bounding box center [279, 35] width 24 height 14
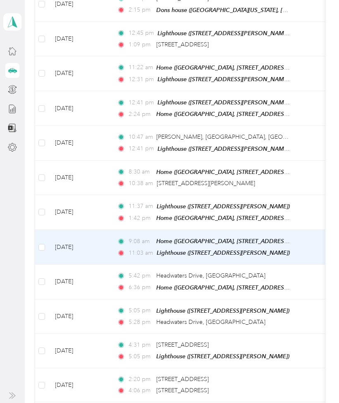
scroll to position [684, 0]
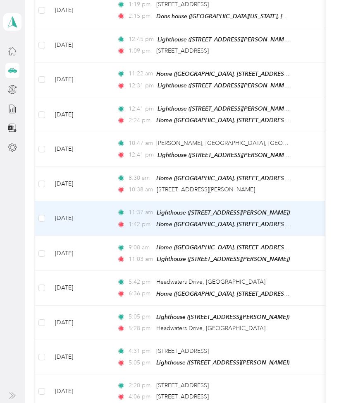
click at [101, 212] on td "[DATE]" at bounding box center [79, 218] width 62 height 35
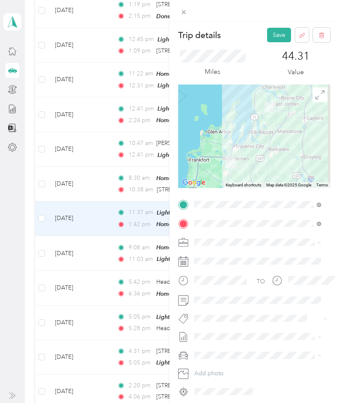
click at [227, 347] on span "[PERSON_NAME]" at bounding box center [223, 348] width 40 height 7
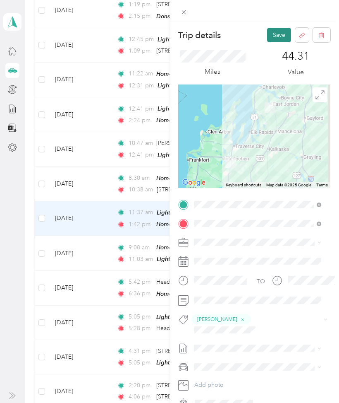
click at [268, 34] on button "Save" at bounding box center [279, 35] width 24 height 14
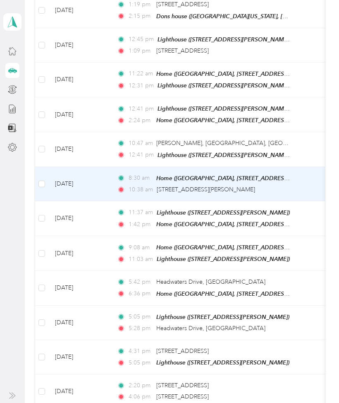
click at [107, 171] on td "[DATE]" at bounding box center [79, 184] width 62 height 34
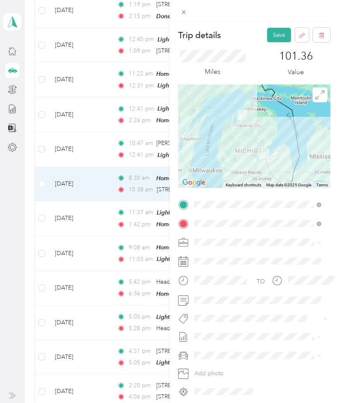
click at [234, 331] on span "Michael Armstrong" at bounding box center [223, 332] width 40 height 7
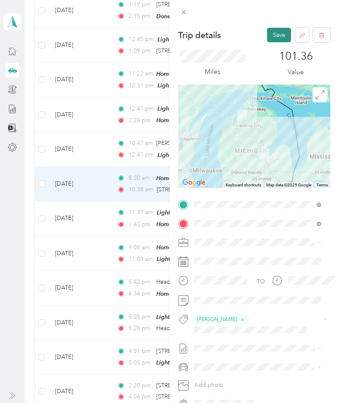
click at [271, 41] on button "Save" at bounding box center [279, 35] width 24 height 14
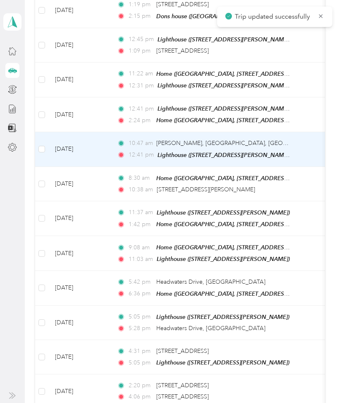
click at [104, 137] on td "[DATE]" at bounding box center [79, 149] width 62 height 34
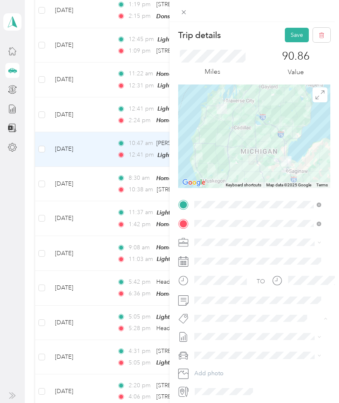
click at [249, 36] on div "Trip details Save" at bounding box center [254, 35] width 152 height 14
click at [105, 170] on div "Trip details Save This trip cannot be edited because it is either under review,…" at bounding box center [169, 201] width 339 height 403
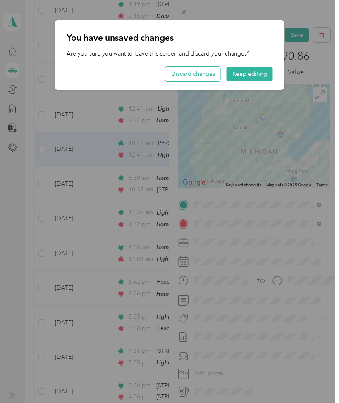
click at [203, 76] on button "Discard changes" at bounding box center [193, 74] width 55 height 14
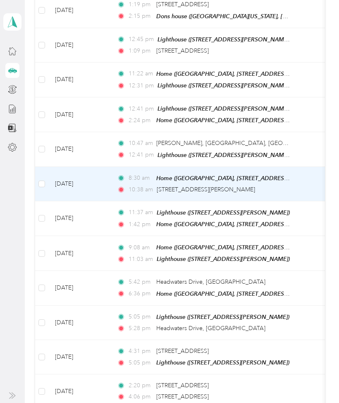
click at [97, 169] on td "[DATE]" at bounding box center [79, 184] width 62 height 34
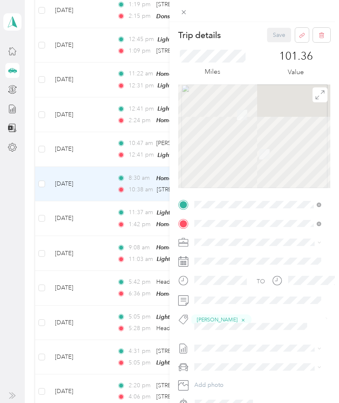
click at [97, 169] on div "Trip details Save This trip cannot be edited because it is either under review,…" at bounding box center [169, 201] width 339 height 403
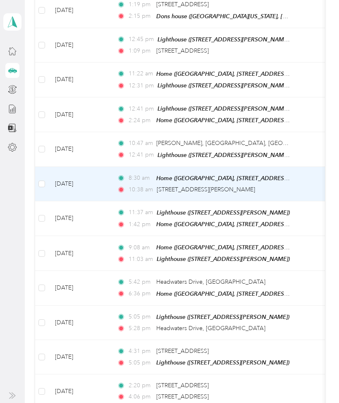
click at [97, 169] on div at bounding box center [169, 201] width 339 height 403
click at [97, 169] on td "[DATE]" at bounding box center [79, 184] width 62 height 34
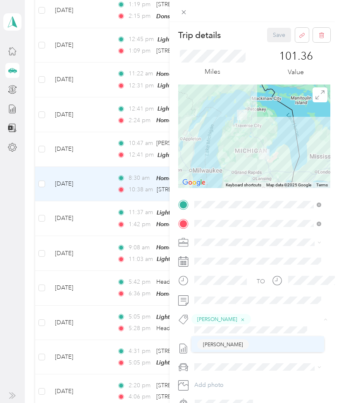
click at [220, 403] on div "Trip details Save This trip cannot be edited because it is either under review,…" at bounding box center [167, 403] width 335 height 0
click at [220, 340] on span "Yancy Gibson" at bounding box center [223, 342] width 40 height 7
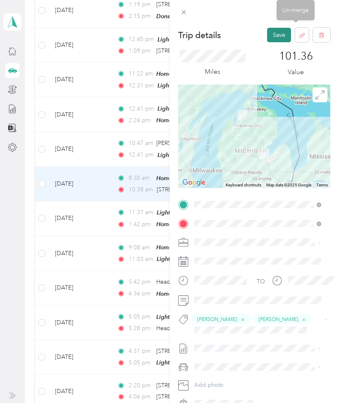
click at [275, 39] on button "Save" at bounding box center [279, 35] width 24 height 14
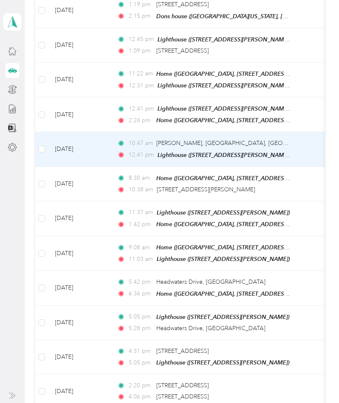
click at [99, 136] on td "[DATE]" at bounding box center [79, 149] width 62 height 34
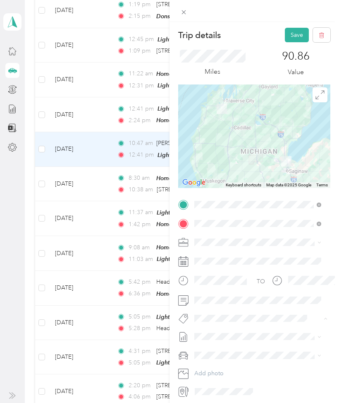
click at [223, 365] on span "Aaron Senak" at bounding box center [223, 364] width 40 height 7
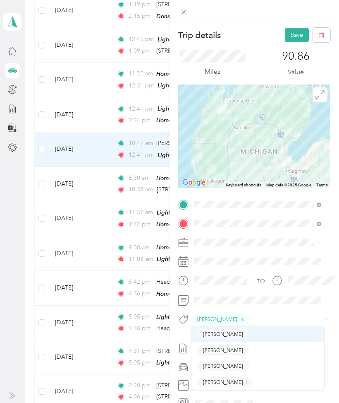
click at [228, 403] on div "Trip details Save This trip cannot be edited because it is either under review,…" at bounding box center [167, 403] width 335 height 0
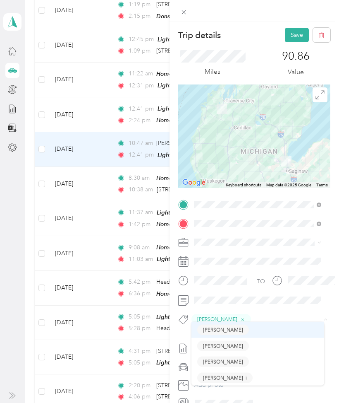
click at [228, 334] on button "Bruce Adams" at bounding box center [223, 329] width 52 height 10
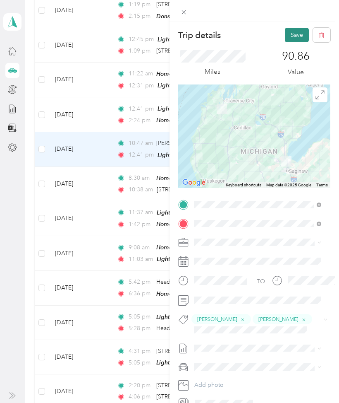
click at [285, 32] on button "Save" at bounding box center [297, 35] width 24 height 14
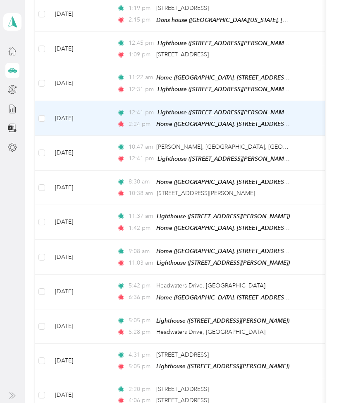
click at [97, 117] on td "[DATE]" at bounding box center [79, 118] width 62 height 35
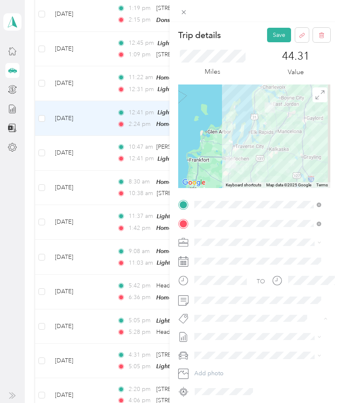
click at [226, 330] on span "Bruce Adams" at bounding box center [223, 332] width 40 height 7
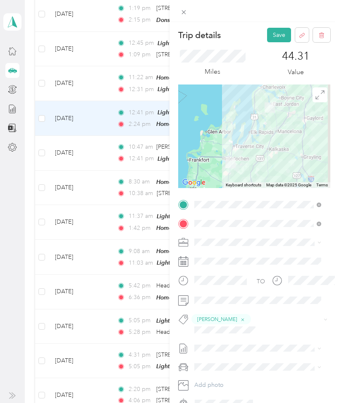
click at [214, 368] on button "Aaron Senak" at bounding box center [223, 365] width 52 height 10
click at [267, 33] on button "Save" at bounding box center [279, 35] width 24 height 14
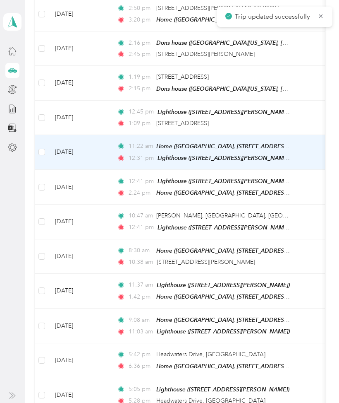
scroll to position [594, 0]
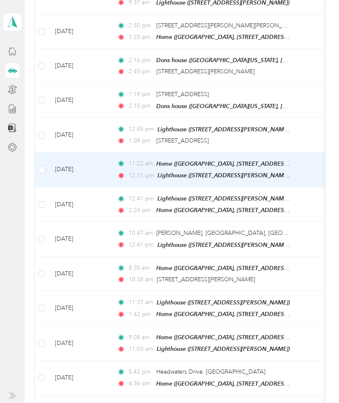
click at [111, 164] on td "11:22 am Home (Wagbo Peace Center, 5745 M-66, East Jordan, MI 49727, United Sta…" at bounding box center [206, 169] width 190 height 35
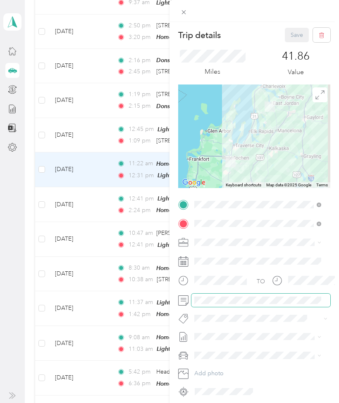
click at [225, 303] on span at bounding box center [261, 299] width 139 height 13
click at [228, 349] on span "[PERSON_NAME]" at bounding box center [223, 348] width 40 height 7
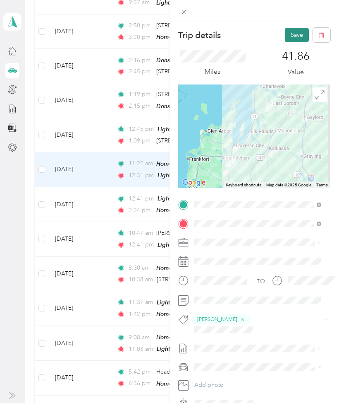
click at [287, 32] on button "Save" at bounding box center [297, 35] width 24 height 14
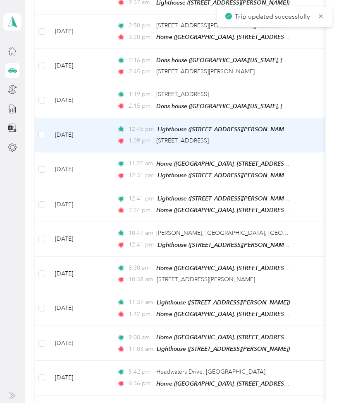
click at [113, 125] on td "12:45 pm Lighthouse (4160 Beacon St, Kingsley, MI, United States , Kingsley, MI…" at bounding box center [206, 135] width 190 height 34
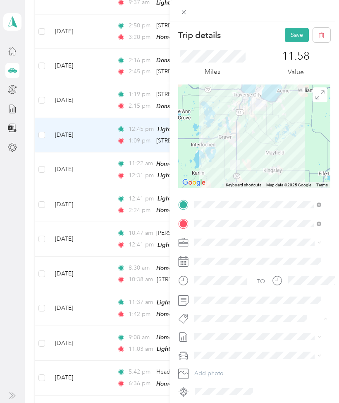
click at [230, 333] on span "Gregory Johnson" at bounding box center [223, 332] width 40 height 7
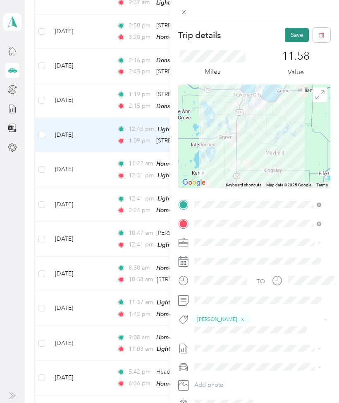
click at [296, 32] on button "Save" at bounding box center [297, 35] width 24 height 14
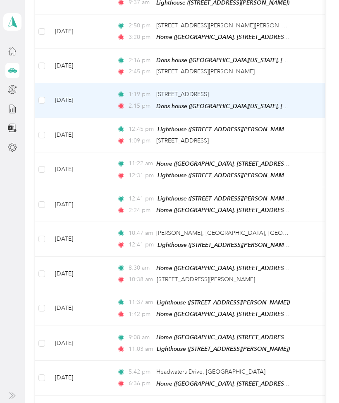
click at [113, 92] on td "1:19 pm 1957 Headwaters Drive, Traverse City 2:15 pm Dons house (Isenhauer Road…" at bounding box center [206, 100] width 190 height 34
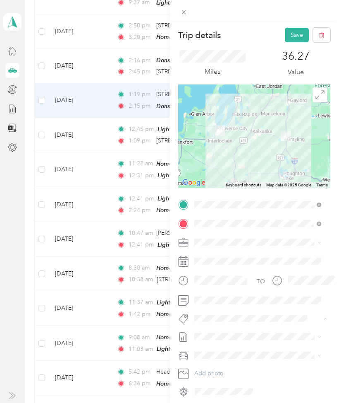
click at [227, 334] on span "Donald Nelson Ii" at bounding box center [223, 332] width 40 height 7
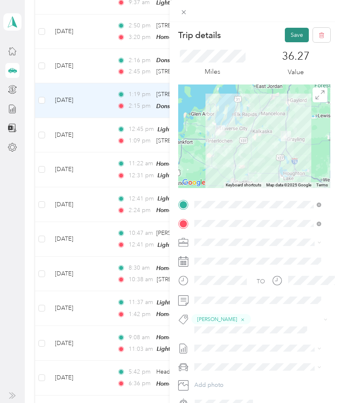
click at [285, 36] on button "Save" at bounding box center [297, 35] width 24 height 14
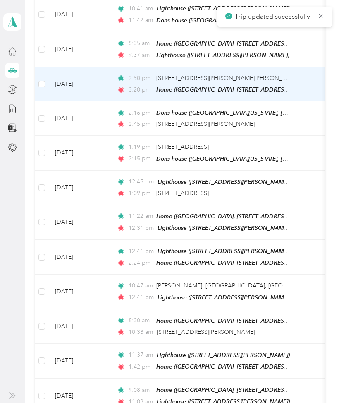
scroll to position [541, 0]
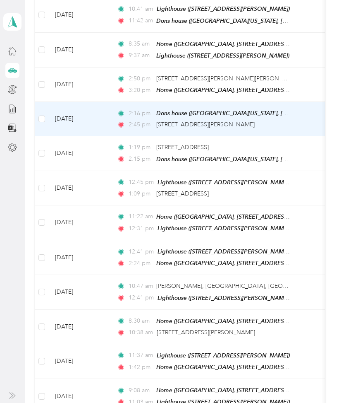
click at [97, 108] on td "[DATE]" at bounding box center [79, 119] width 62 height 34
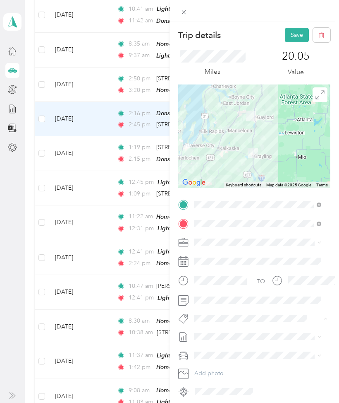
click at [229, 346] on span "[PERSON_NAME]" at bounding box center [223, 348] width 40 height 7
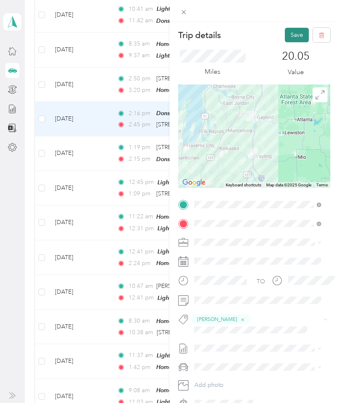
click at [291, 35] on button "Save" at bounding box center [297, 35] width 24 height 14
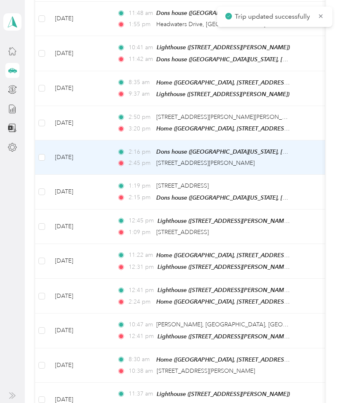
scroll to position [502, 0]
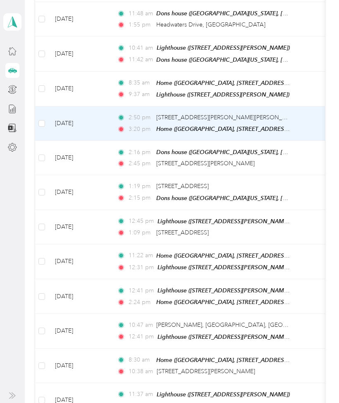
click at [103, 117] on td "[DATE]" at bounding box center [79, 123] width 62 height 34
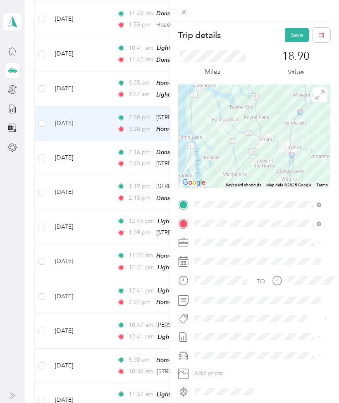
click at [236, 333] on button "[PERSON_NAME]" at bounding box center [223, 332] width 52 height 10
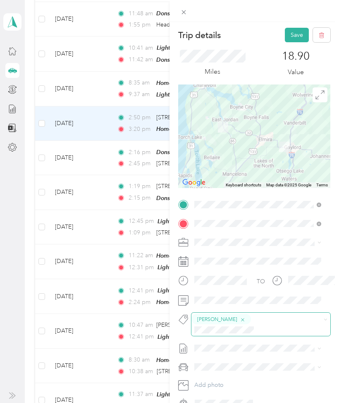
click at [240, 319] on icon "button" at bounding box center [242, 319] width 5 height 5
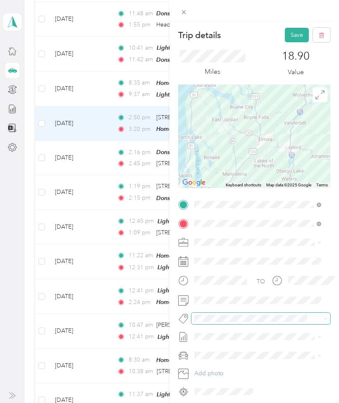
click at [228, 350] on span "[PERSON_NAME]" at bounding box center [223, 348] width 40 height 7
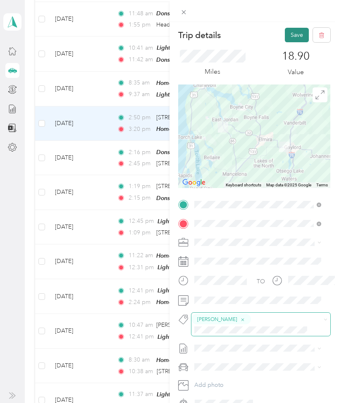
click at [298, 31] on button "Save" at bounding box center [297, 35] width 24 height 14
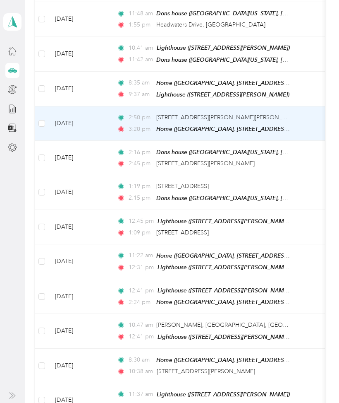
click at [110, 116] on td "[DATE]" at bounding box center [79, 123] width 62 height 34
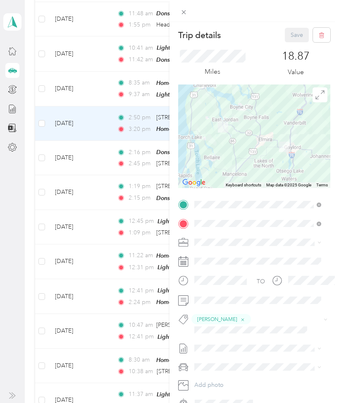
click at [101, 81] on div "Trip details Save This trip cannot be edited because it is either under review,…" at bounding box center [169, 201] width 339 height 403
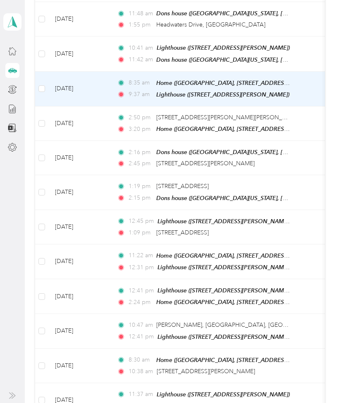
click at [101, 81] on td "[DATE]" at bounding box center [79, 89] width 62 height 35
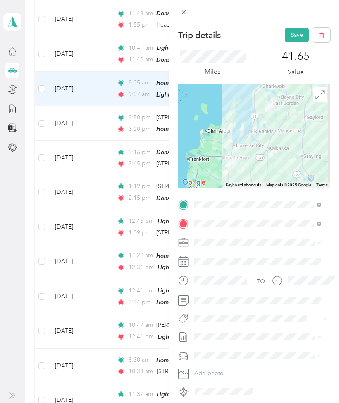
click at [215, 350] on button "[PERSON_NAME]" at bounding box center [223, 349] width 52 height 10
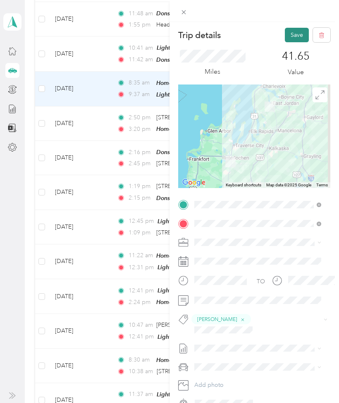
click at [285, 35] on button "Save" at bounding box center [297, 35] width 24 height 14
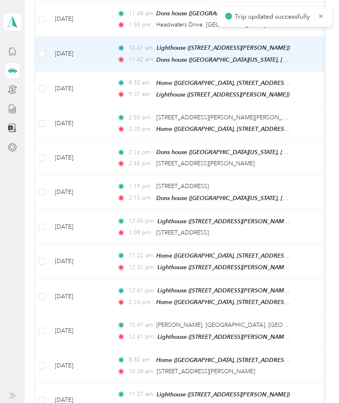
click at [103, 49] on td "[DATE]" at bounding box center [79, 53] width 62 height 35
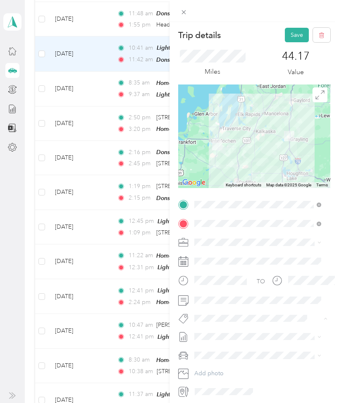
click at [223, 338] on li "Donald Nelson Ii" at bounding box center [258, 332] width 133 height 16
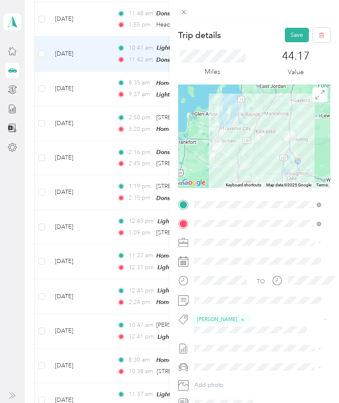
click at [278, 35] on div "Trip details Save" at bounding box center [254, 35] width 152 height 14
click at [289, 34] on button "Save" at bounding box center [297, 35] width 24 height 14
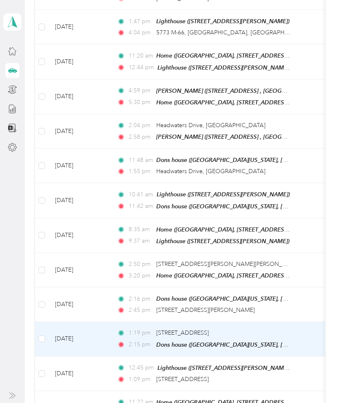
scroll to position [355, 0]
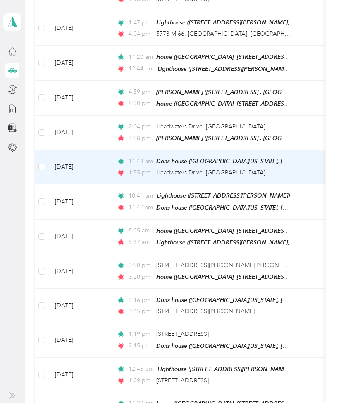
click at [106, 164] on td "[DATE]" at bounding box center [79, 167] width 62 height 34
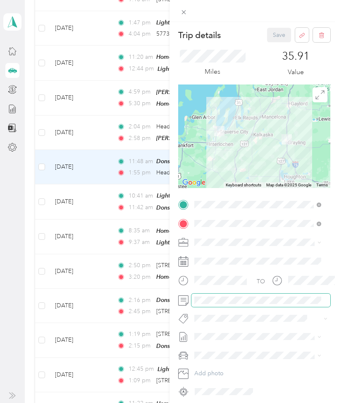
click at [212, 306] on span at bounding box center [261, 299] width 139 height 13
click at [227, 331] on span "Gregory Johnson" at bounding box center [223, 332] width 40 height 7
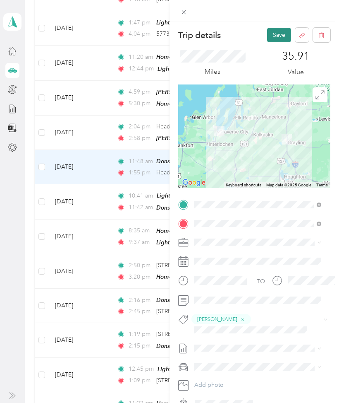
click at [273, 34] on button "Save" at bounding box center [279, 35] width 24 height 14
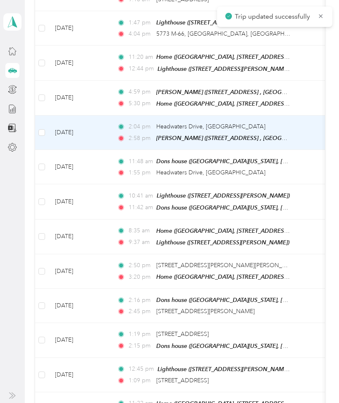
click at [98, 137] on td "[DATE]" at bounding box center [79, 132] width 62 height 34
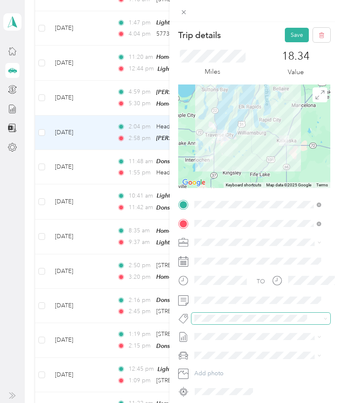
click at [227, 312] on span at bounding box center [261, 318] width 139 height 12
click at [219, 281] on ol "Alan Adams Amanda Wabrowetz Amilliana Green Anastacio Garza Andrew Fink Angel P…" at bounding box center [258, 253] width 133 height 116
click at [285, 35] on button "Save" at bounding box center [297, 35] width 24 height 14
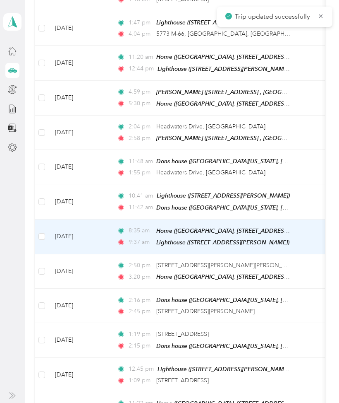
click at [93, 233] on td "[DATE]" at bounding box center [79, 236] width 62 height 35
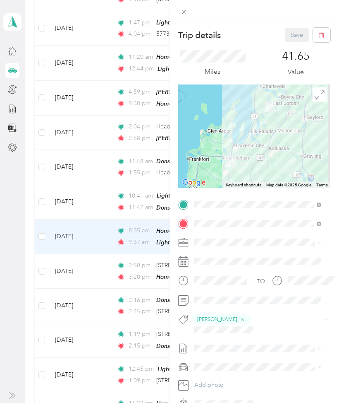
click at [229, 365] on span "Wendy Roman" at bounding box center [223, 365] width 40 height 7
click at [291, 36] on button "Save" at bounding box center [297, 35] width 24 height 14
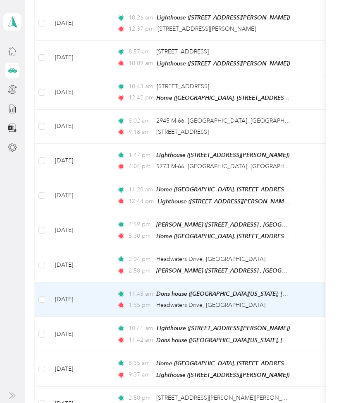
scroll to position [221, 0]
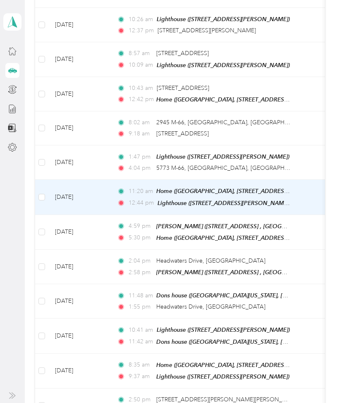
click at [104, 187] on td "[DATE]" at bounding box center [79, 197] width 62 height 35
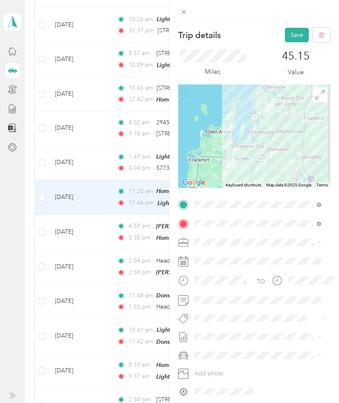
click at [226, 255] on span "[PERSON_NAME]" at bounding box center [223, 253] width 40 height 7
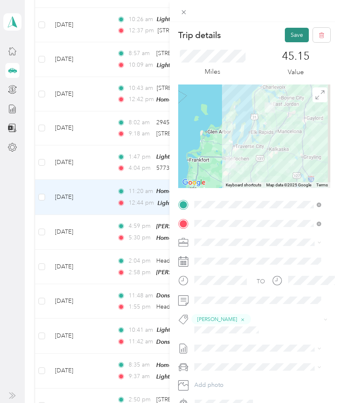
click at [286, 40] on button "Save" at bounding box center [297, 35] width 24 height 14
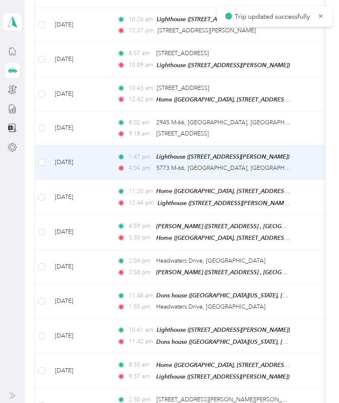
click at [105, 163] on td "[DATE]" at bounding box center [79, 162] width 62 height 34
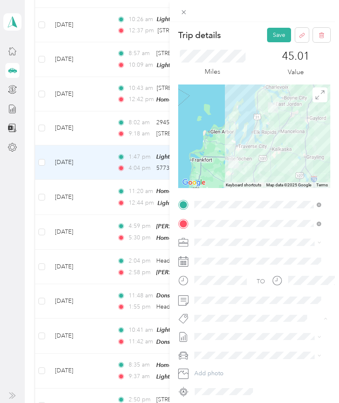
click at [223, 364] on span "Aaron Senak" at bounding box center [223, 364] width 40 height 7
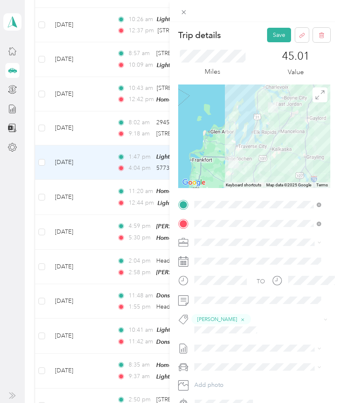
click at [271, 273] on span "[GEOGRAPHIC_DATA], [STREET_ADDRESS] , 49727, [GEOGRAPHIC_DATA], [GEOGRAPHIC_DAT…" at bounding box center [248, 283] width 76 height 42
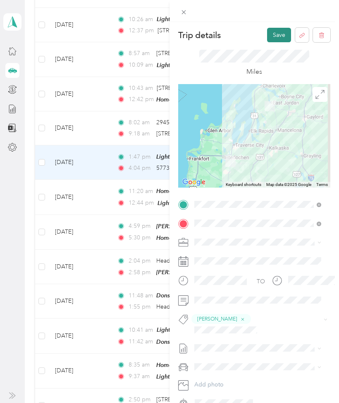
click at [269, 32] on button "Save" at bounding box center [279, 35] width 24 height 14
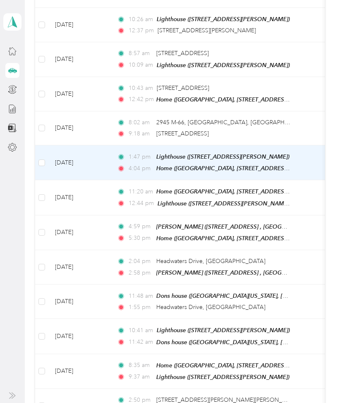
click at [91, 162] on td "[DATE]" at bounding box center [79, 162] width 62 height 35
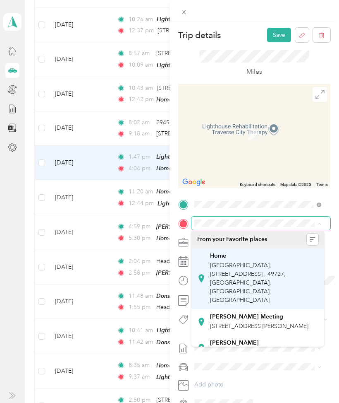
click at [280, 265] on span "[GEOGRAPHIC_DATA], [STREET_ADDRESS] , 49727, [GEOGRAPHIC_DATA], [GEOGRAPHIC_DAT…" at bounding box center [248, 283] width 76 height 42
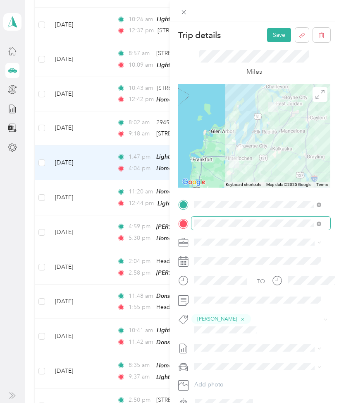
click at [256, 139] on div at bounding box center [254, 135] width 152 height 103
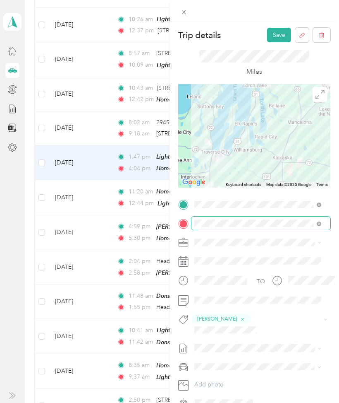
click at [256, 139] on div at bounding box center [254, 135] width 152 height 103
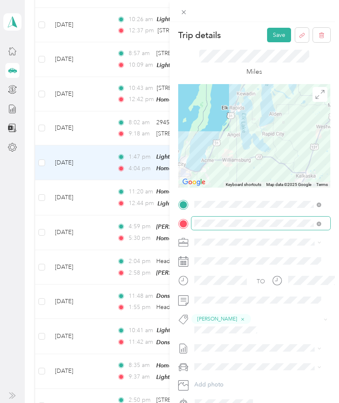
click at [229, 111] on div at bounding box center [254, 135] width 152 height 103
click at [273, 31] on button "Save" at bounding box center [279, 35] width 24 height 14
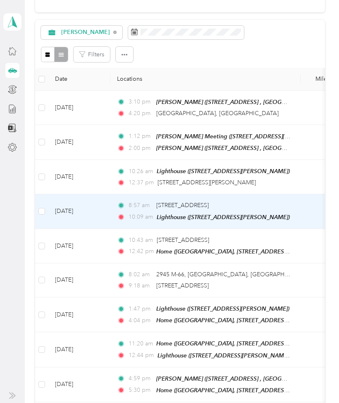
scroll to position [69, 0]
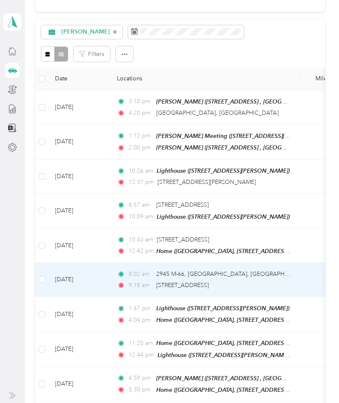
click at [96, 271] on td "[DATE]" at bounding box center [79, 280] width 62 height 34
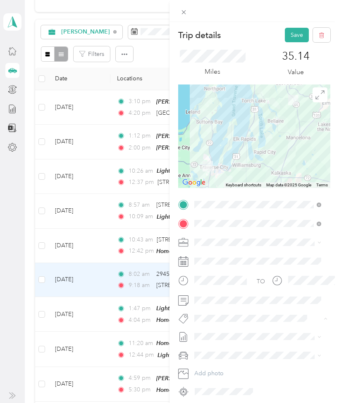
click at [221, 346] on span "Brian Davideit" at bounding box center [223, 348] width 40 height 7
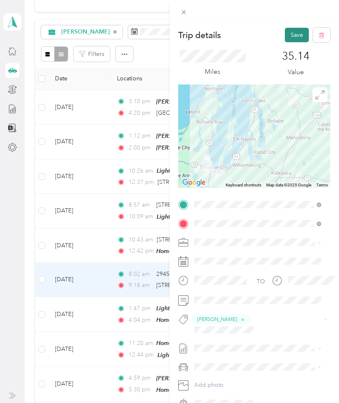
click at [286, 29] on button "Save" at bounding box center [297, 35] width 24 height 14
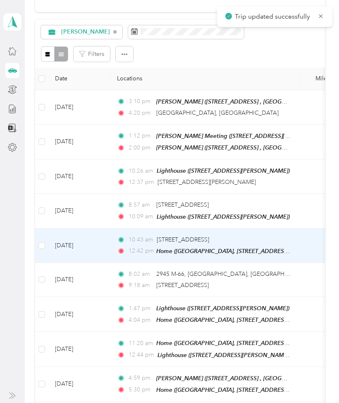
click at [103, 233] on td "[DATE]" at bounding box center [79, 245] width 62 height 34
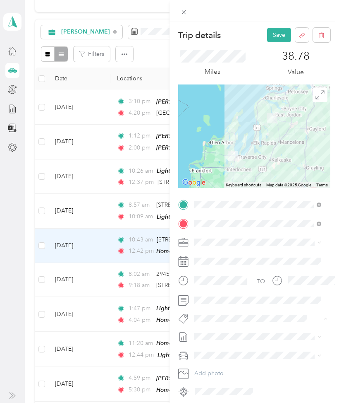
click at [225, 345] on span "Brian Davideit" at bounding box center [223, 348] width 40 height 7
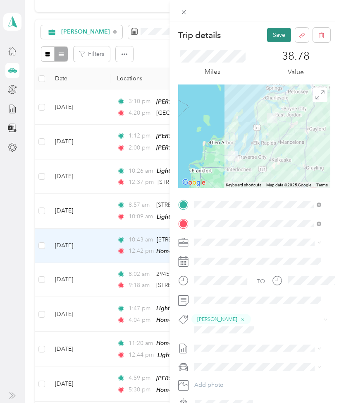
click at [272, 36] on button "Save" at bounding box center [279, 35] width 24 height 14
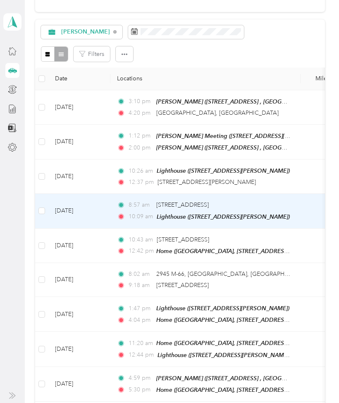
click at [99, 213] on td "[DATE]" at bounding box center [79, 211] width 62 height 34
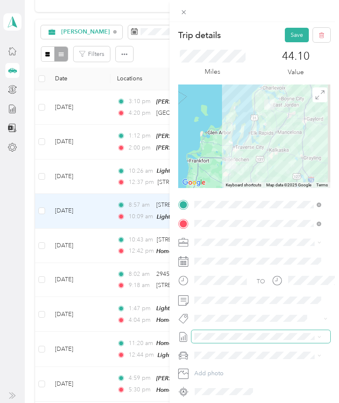
click at [212, 331] on span "Bruce Adams" at bounding box center [223, 328] width 40 height 7
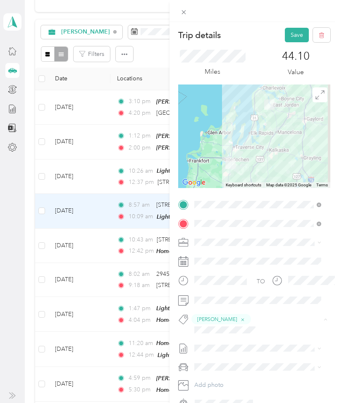
click at [226, 348] on span "[PERSON_NAME]" at bounding box center [223, 349] width 40 height 7
click at [289, 34] on button "Save" at bounding box center [297, 35] width 24 height 14
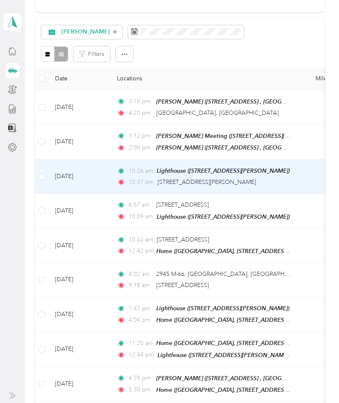
click at [86, 180] on td "[DATE]" at bounding box center [79, 176] width 62 height 34
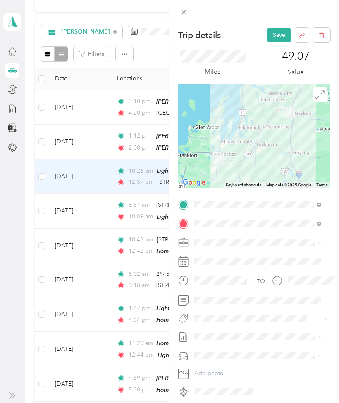
click at [214, 350] on span "David Middaugh" at bounding box center [223, 347] width 40 height 7
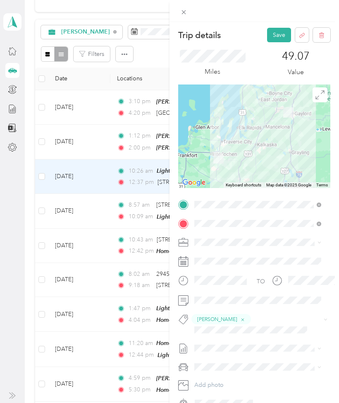
click at [217, 343] on span "Jamie Aldrich" at bounding box center [223, 342] width 40 height 7
click at [274, 33] on button "Save" at bounding box center [279, 35] width 24 height 14
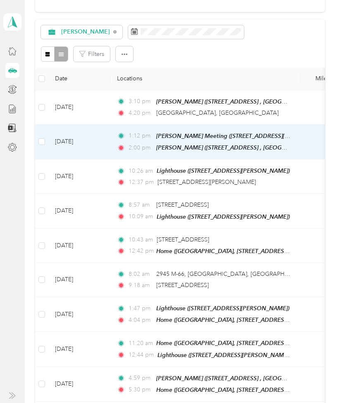
click at [103, 138] on td "[DATE]" at bounding box center [79, 142] width 62 height 35
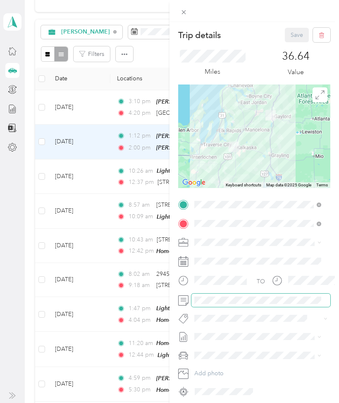
click at [214, 303] on span at bounding box center [261, 299] width 139 height 13
click at [220, 259] on li "[PERSON_NAME]" at bounding box center [258, 256] width 133 height 16
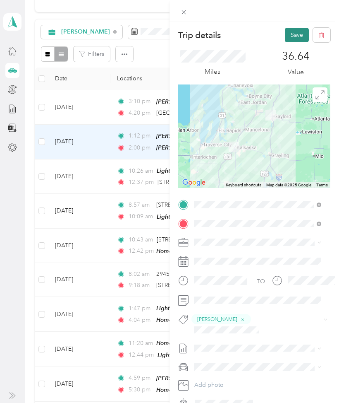
click at [289, 36] on button "Save" at bounding box center [297, 35] width 24 height 14
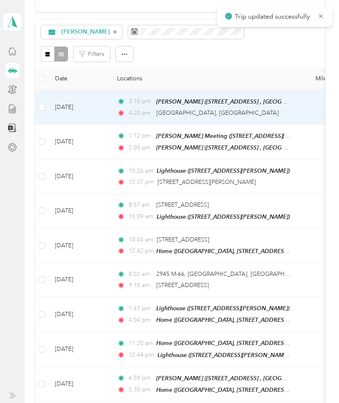
click at [97, 111] on td "[DATE]" at bounding box center [79, 107] width 62 height 34
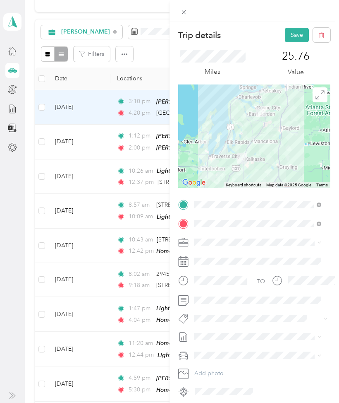
click at [226, 256] on span "[PERSON_NAME]" at bounding box center [223, 255] width 40 height 7
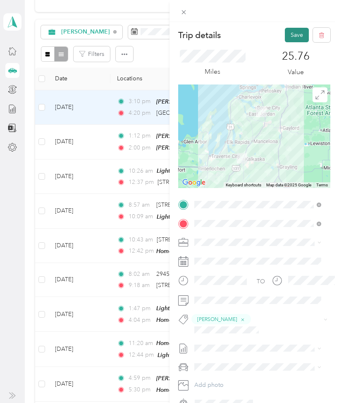
click at [286, 28] on button "Save" at bounding box center [297, 35] width 24 height 14
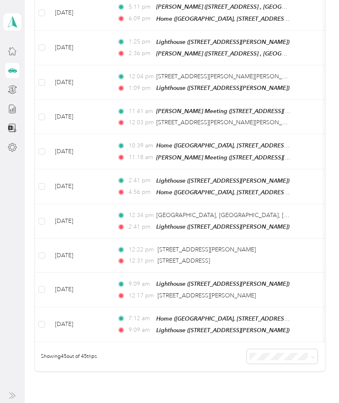
scroll to position [1372, 0]
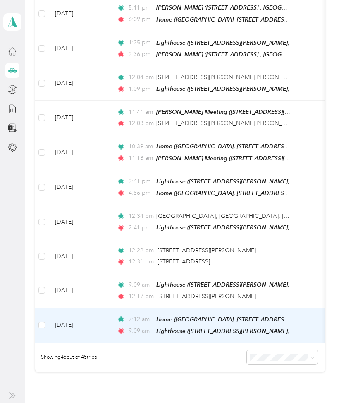
click at [103, 308] on td "[DATE]" at bounding box center [79, 325] width 62 height 35
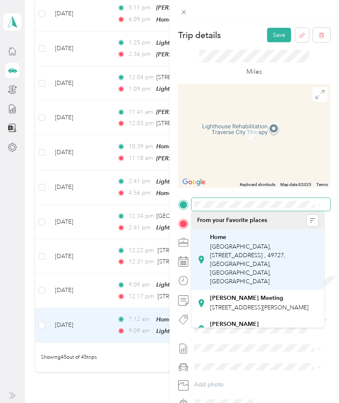
click at [256, 250] on div "Home [GEOGRAPHIC_DATA], [STREET_ADDRESS] , 49727, [GEOGRAPHIC_DATA], [GEOGRAPHI…" at bounding box center [264, 259] width 108 height 52
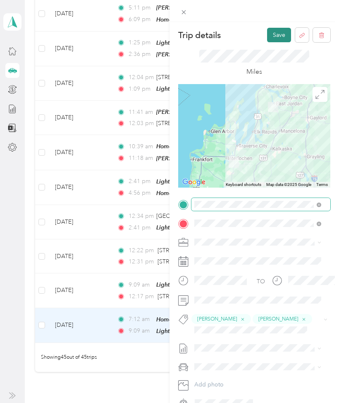
click at [275, 34] on button "Save" at bounding box center [279, 35] width 24 height 14
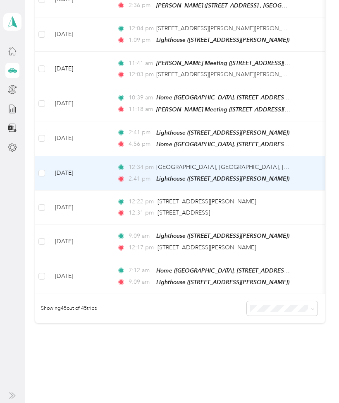
scroll to position [1427, 0]
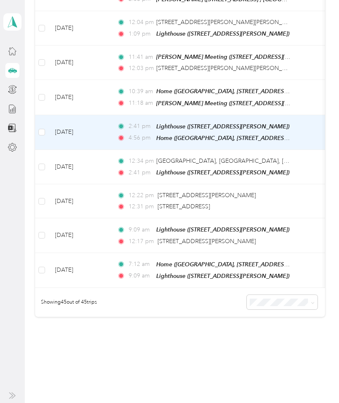
click at [104, 115] on td "[DATE]" at bounding box center [79, 132] width 62 height 35
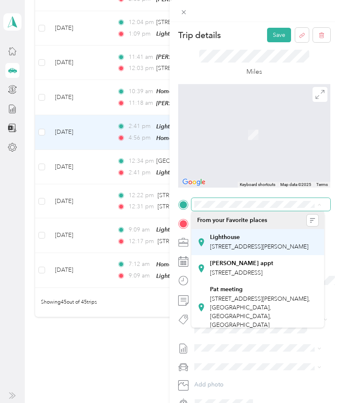
click at [283, 251] on div "Lighthouse [STREET_ADDRESS][PERSON_NAME]" at bounding box center [259, 241] width 99 height 17
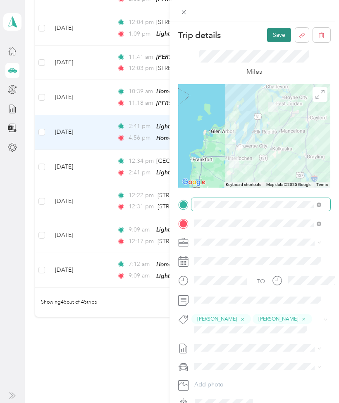
click at [273, 35] on button "Save" at bounding box center [279, 35] width 24 height 14
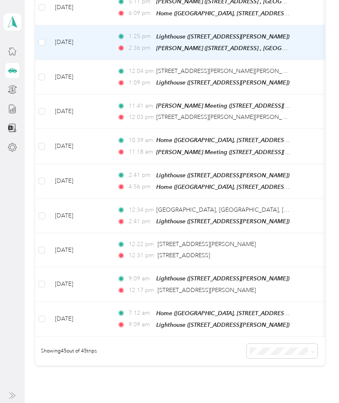
scroll to position [1379, 0]
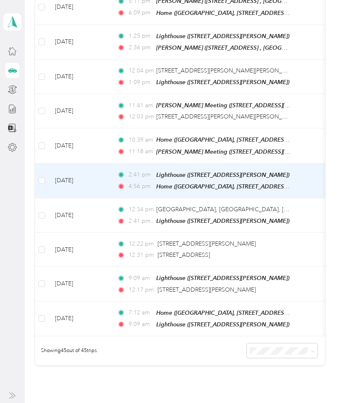
click at [112, 163] on td "2:41 pm Lighthouse (4160 Beacon St, Kingsley, MI, United States , Kingsley, MI)…" at bounding box center [206, 180] width 190 height 35
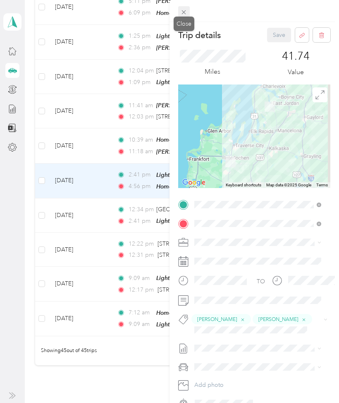
click at [186, 9] on icon at bounding box center [183, 12] width 7 height 7
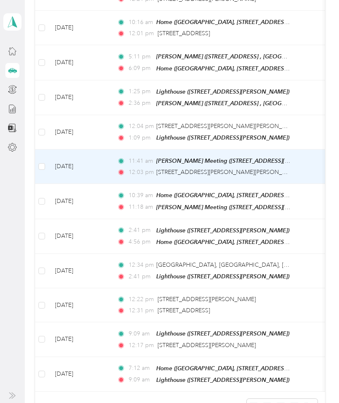
scroll to position [1323, 0]
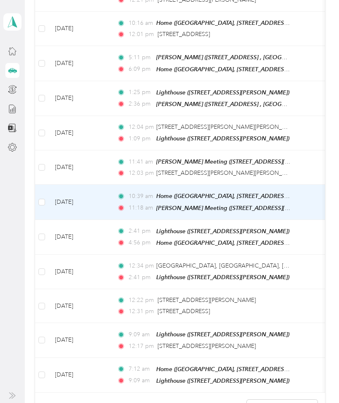
click at [109, 185] on td "[DATE]" at bounding box center [79, 202] width 62 height 35
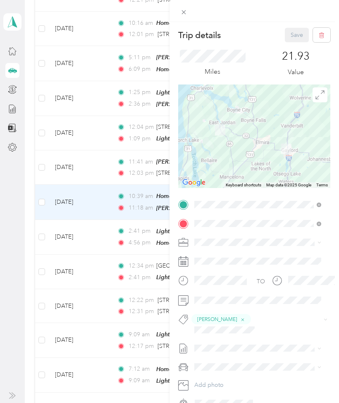
click at [94, 135] on div "Trip details Save This trip cannot be edited because it is either under review,…" at bounding box center [169, 201] width 339 height 403
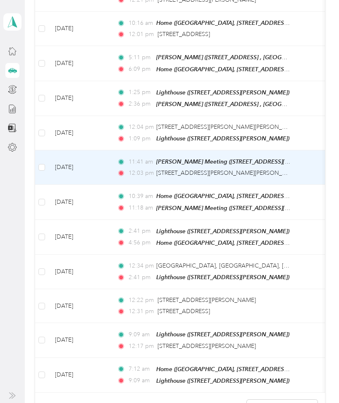
click at [99, 150] on td "[DATE]" at bounding box center [79, 167] width 62 height 34
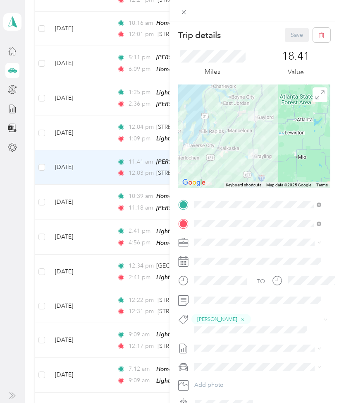
click at [103, 110] on div "Trip details Save This trip cannot be edited because it is either under review,…" at bounding box center [169, 201] width 339 height 403
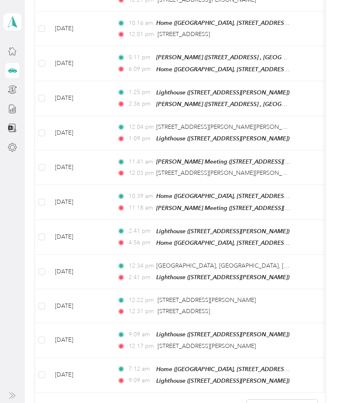
click at [103, 116] on td "[DATE]" at bounding box center [79, 133] width 62 height 34
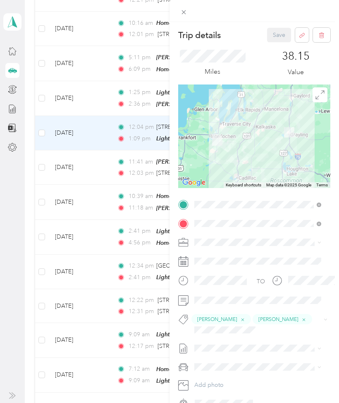
click at [94, 80] on div "Trip details Save This trip cannot be edited because it is either under review,…" at bounding box center [169, 201] width 339 height 403
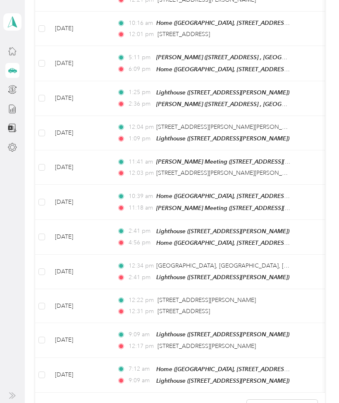
click at [94, 81] on td "[DATE]" at bounding box center [79, 98] width 62 height 35
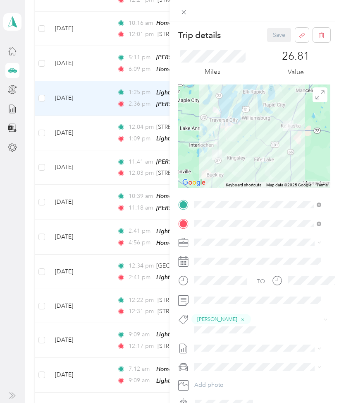
click at [104, 45] on div "Trip details Save This trip cannot be edited because it is either under review,…" at bounding box center [169, 201] width 339 height 403
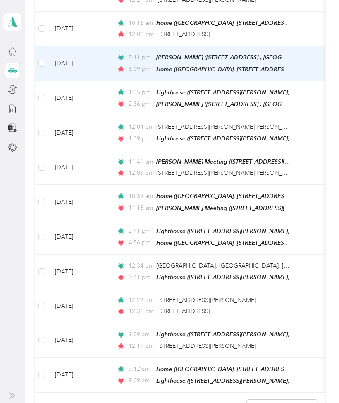
click at [104, 46] on td "[DATE]" at bounding box center [79, 63] width 62 height 35
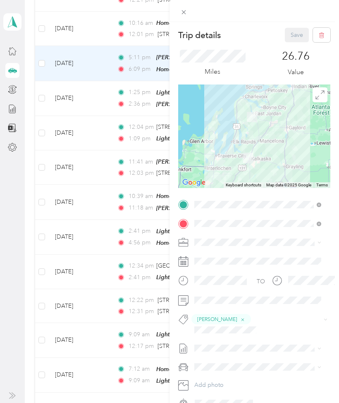
click at [103, 0] on div "Trip details Save This trip cannot be edited because it is either under review,…" at bounding box center [169, 201] width 339 height 403
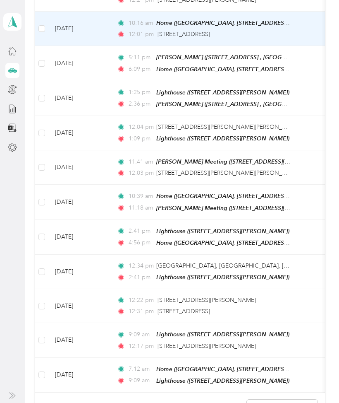
click at [107, 12] on td "[DATE]" at bounding box center [79, 29] width 62 height 34
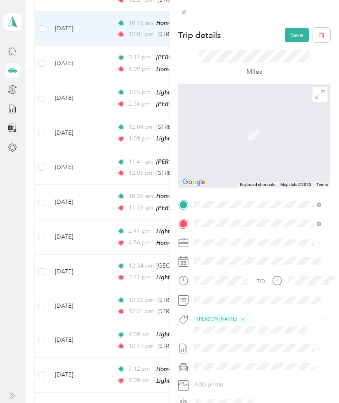
click at [244, 262] on span "[GEOGRAPHIC_DATA], [GEOGRAPHIC_DATA][US_STATE], [GEOGRAPHIC_DATA], 49738, [GEOG…" at bounding box center [255, 287] width 91 height 50
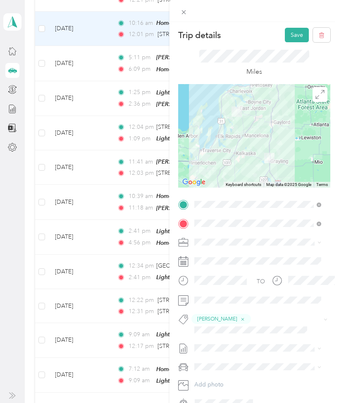
click at [269, 135] on div at bounding box center [254, 135] width 152 height 103
click at [295, 40] on button "Save" at bounding box center [297, 35] width 24 height 14
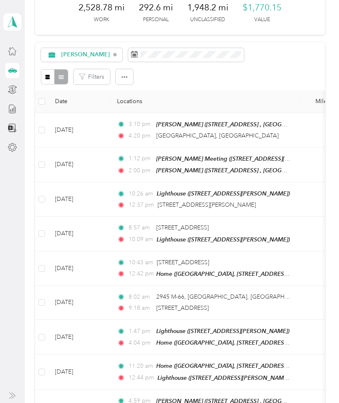
scroll to position [46, 0]
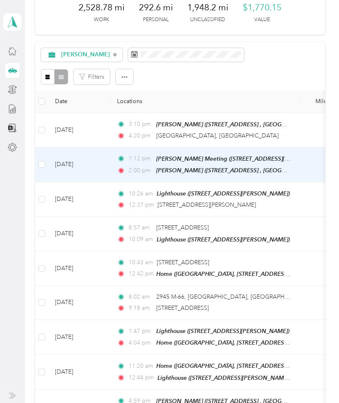
click at [99, 173] on td "[DATE]" at bounding box center [79, 164] width 62 height 35
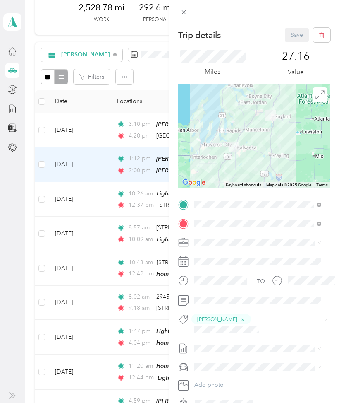
click at [95, 200] on div "Trip details Save This trip cannot be edited because it is either under review,…" at bounding box center [169, 201] width 339 height 403
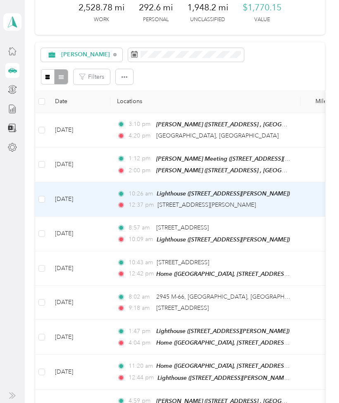
click at [102, 193] on td "[DATE]" at bounding box center [79, 199] width 62 height 34
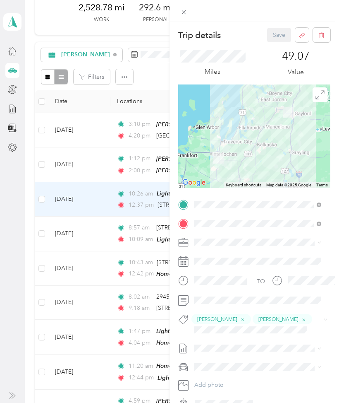
click at [107, 230] on div "Trip details Save This trip cannot be edited because it is either under review,…" at bounding box center [169, 201] width 339 height 403
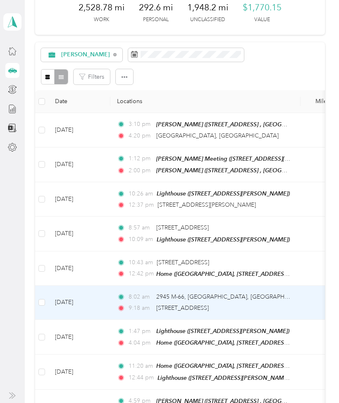
click at [107, 295] on td "[DATE]" at bounding box center [79, 303] width 62 height 34
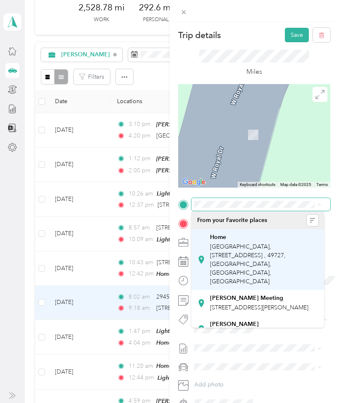
click at [286, 246] on span "[GEOGRAPHIC_DATA], [STREET_ADDRESS] , 49727, [GEOGRAPHIC_DATA], [GEOGRAPHIC_DAT…" at bounding box center [248, 264] width 76 height 42
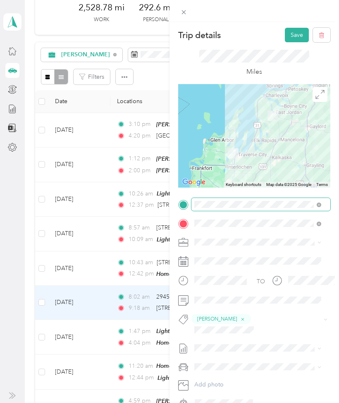
click at [253, 131] on div at bounding box center [254, 135] width 152 height 103
click at [259, 171] on div at bounding box center [254, 135] width 152 height 103
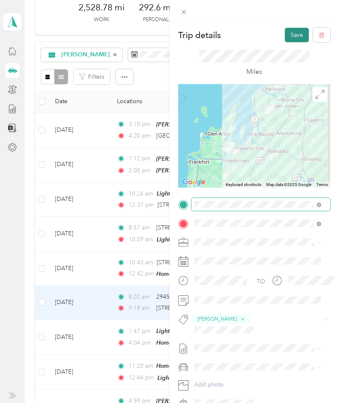
click at [290, 30] on button "Save" at bounding box center [297, 35] width 24 height 14
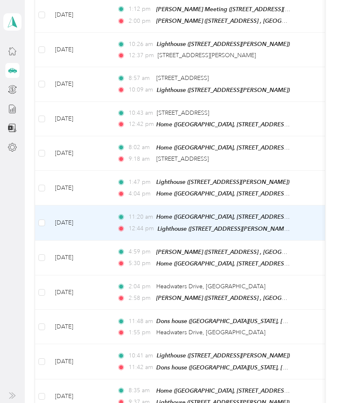
scroll to position [196, 0]
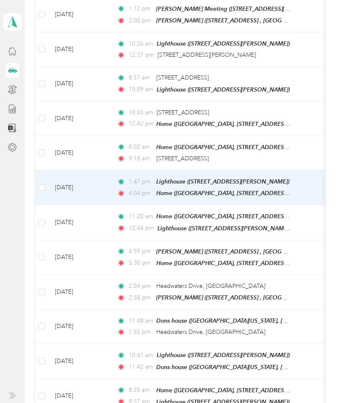
click at [102, 191] on td "[DATE]" at bounding box center [79, 187] width 62 height 35
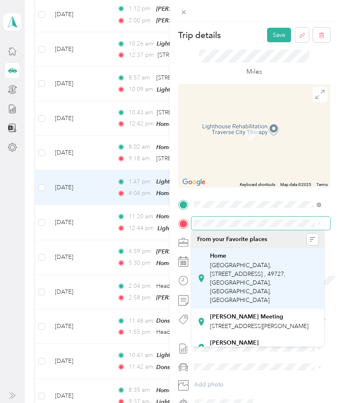
click at [290, 258] on div "Home" at bounding box center [264, 255] width 108 height 7
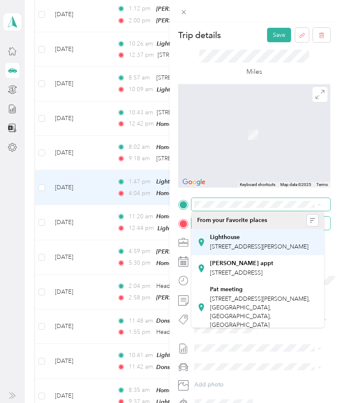
click at [275, 248] on span "[STREET_ADDRESS][PERSON_NAME]" at bounding box center [259, 246] width 99 height 7
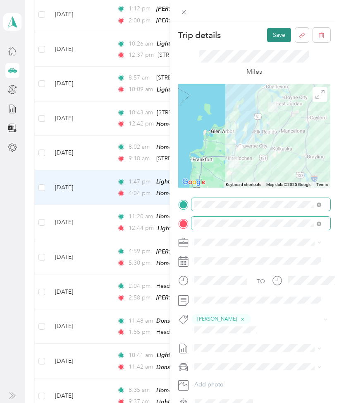
click at [269, 37] on button "Save" at bounding box center [279, 35] width 24 height 14
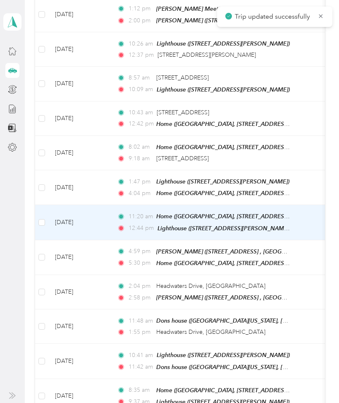
click at [98, 223] on td "[DATE]" at bounding box center [79, 222] width 62 height 35
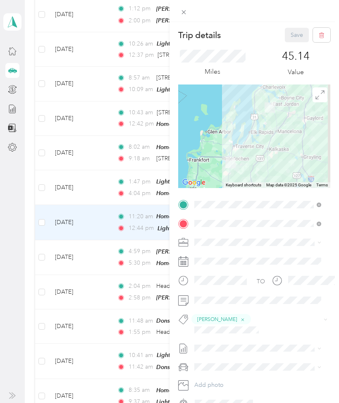
click at [89, 250] on div "Trip details Save This trip cannot be edited because it is either under review,…" at bounding box center [169, 201] width 339 height 403
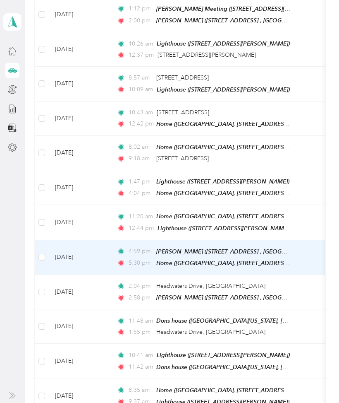
click at [95, 250] on td "[DATE]" at bounding box center [79, 257] width 62 height 35
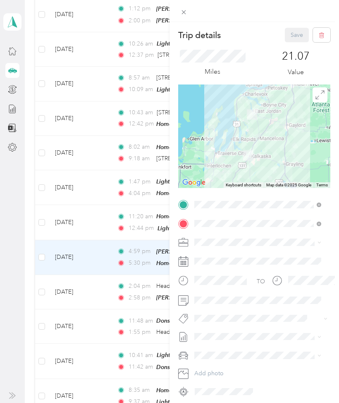
click at [105, 282] on div "Trip details Save This trip cannot be edited because it is either under review,…" at bounding box center [169, 201] width 339 height 403
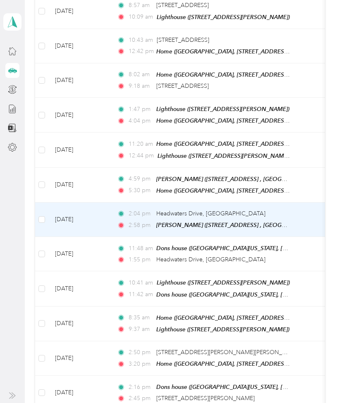
scroll to position [272, 0]
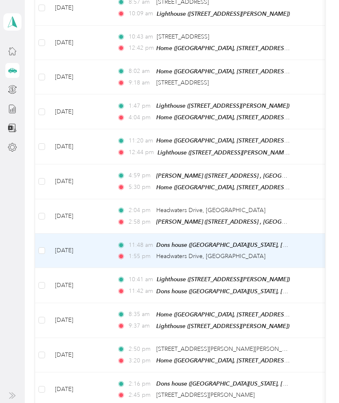
click at [91, 233] on td "[DATE]" at bounding box center [79, 250] width 62 height 34
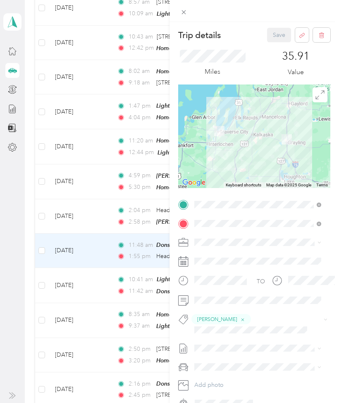
click at [102, 290] on div "Trip details Save This trip cannot be edited because it is either under review,…" at bounding box center [169, 201] width 339 height 403
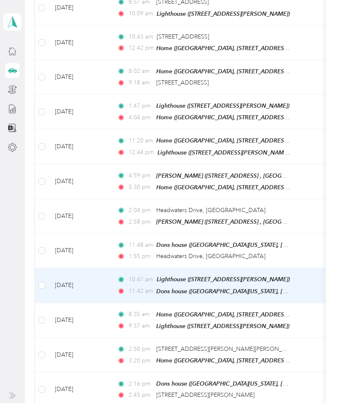
click at [104, 279] on td "[DATE]" at bounding box center [79, 285] width 62 height 35
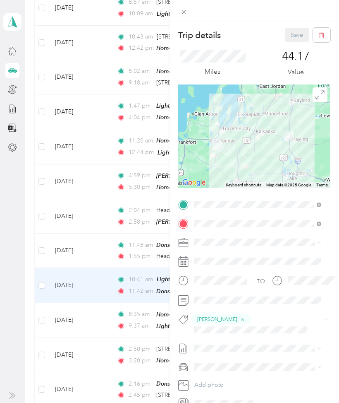
click at [102, 306] on div "Trip details Save This trip cannot be edited because it is either under review,…" at bounding box center [169, 201] width 339 height 403
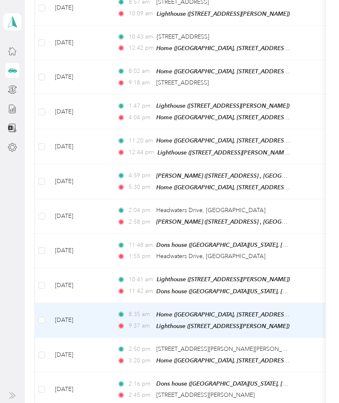
click at [102, 306] on td "[DATE]" at bounding box center [79, 320] width 62 height 35
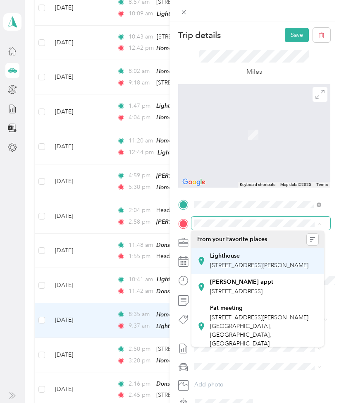
click at [281, 267] on span "[STREET_ADDRESS][PERSON_NAME]" at bounding box center [259, 265] width 99 height 7
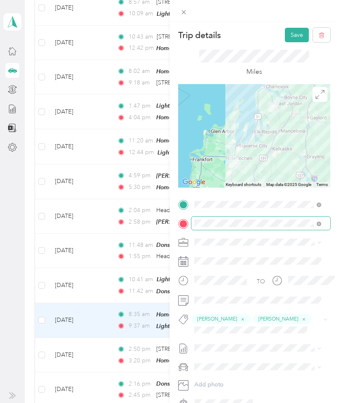
click at [248, 151] on div at bounding box center [254, 135] width 152 height 103
click at [247, 154] on div at bounding box center [254, 135] width 152 height 103
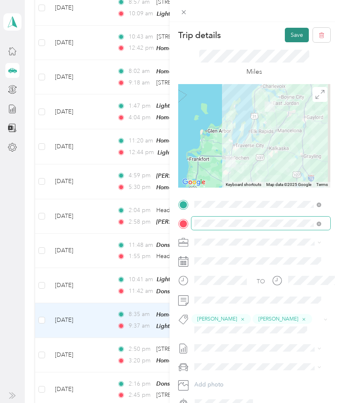
click at [289, 35] on button "Save" at bounding box center [297, 35] width 24 height 14
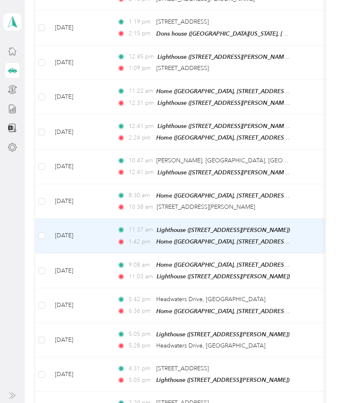
scroll to position [672, 0]
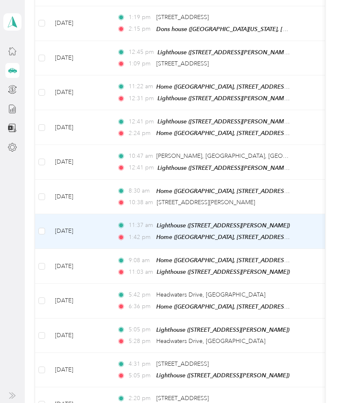
click at [99, 214] on td "[DATE]" at bounding box center [79, 231] width 62 height 35
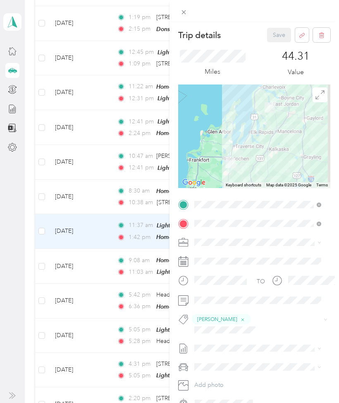
click at [96, 246] on div "Trip details Save This trip cannot be edited because it is either under review,…" at bounding box center [169, 201] width 339 height 403
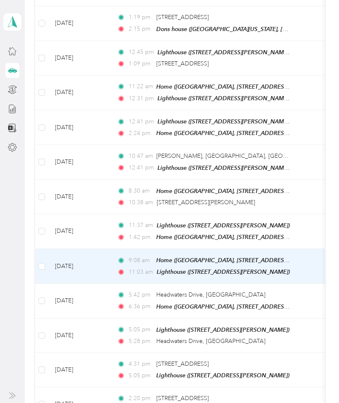
click at [96, 249] on td "[DATE]" at bounding box center [79, 266] width 62 height 35
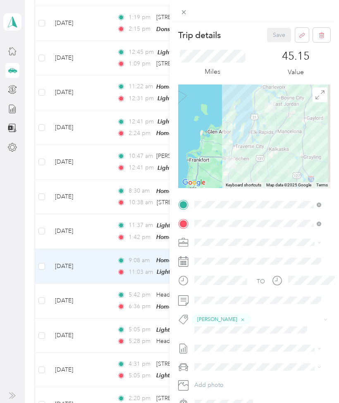
click at [96, 283] on div "Trip details Save This trip cannot be edited because it is either under review,…" at bounding box center [169, 201] width 339 height 403
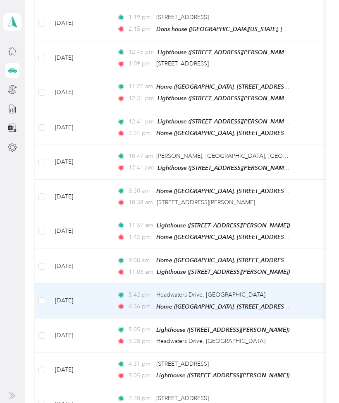
click at [96, 284] on td "[DATE]" at bounding box center [79, 301] width 62 height 34
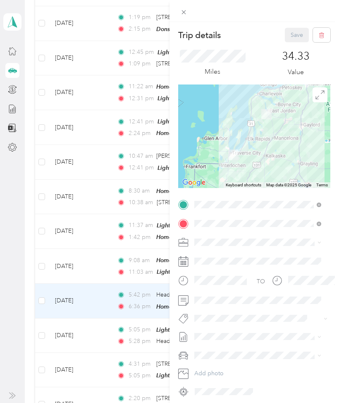
click at [103, 310] on div "Trip details Save This trip cannot be edited because it is either under review,…" at bounding box center [169, 201] width 339 height 403
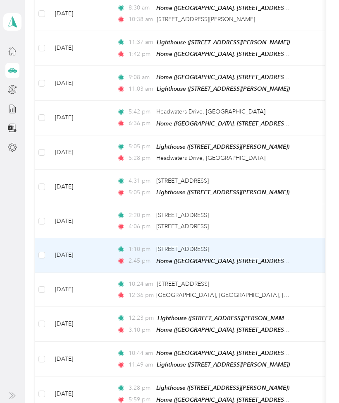
scroll to position [863, 0]
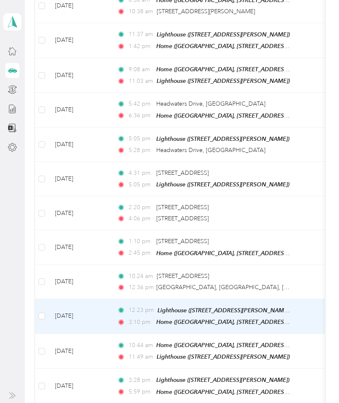
click at [105, 299] on td "[DATE]" at bounding box center [79, 316] width 62 height 35
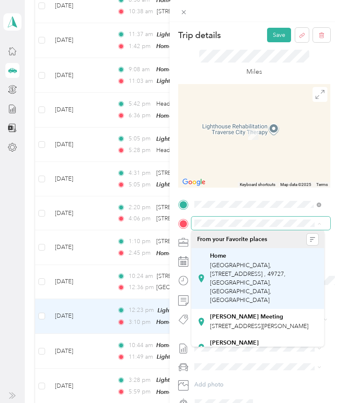
click at [292, 269] on div "Home [GEOGRAPHIC_DATA], [STREET_ADDRESS] , 49727, [GEOGRAPHIC_DATA], [GEOGRAPHI…" at bounding box center [264, 278] width 108 height 52
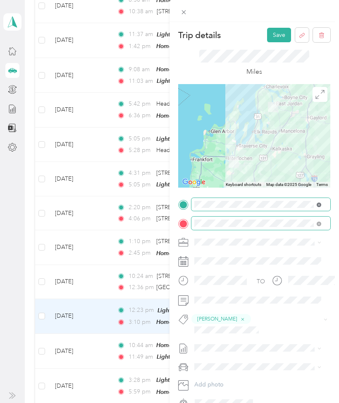
click at [320, 204] on icon at bounding box center [319, 205] width 2 height 2
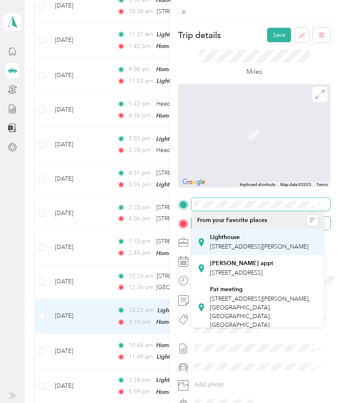
click at [274, 243] on span "[STREET_ADDRESS][PERSON_NAME]" at bounding box center [259, 246] width 99 height 7
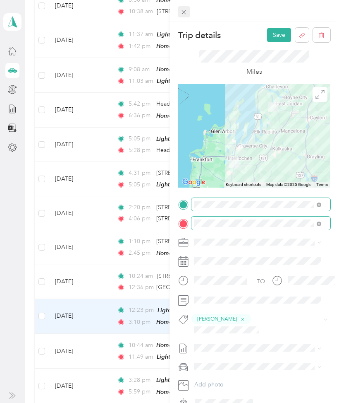
click at [183, 12] on icon at bounding box center [183, 12] width 7 height 7
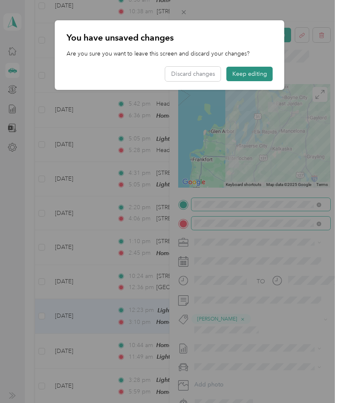
click at [235, 75] on button "Keep editing" at bounding box center [250, 74] width 46 height 14
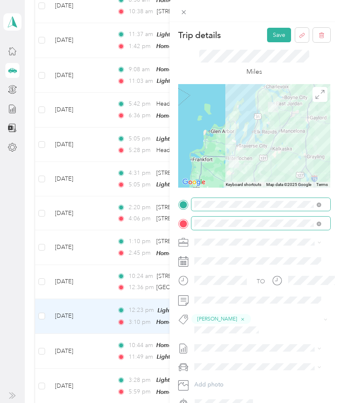
click at [93, 337] on div "Trip details Save This trip cannot be edited because it is either under review,…" at bounding box center [169, 201] width 339 height 403
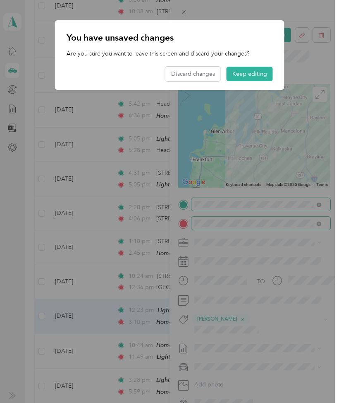
click at [93, 337] on div at bounding box center [169, 201] width 339 height 403
click at [188, 71] on button "Discard changes" at bounding box center [193, 74] width 55 height 14
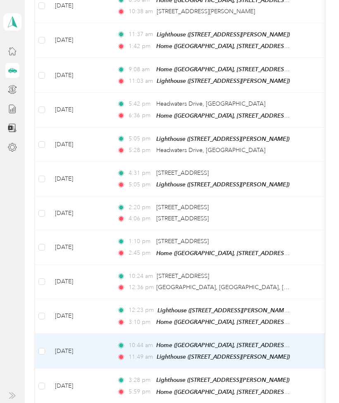
click at [99, 334] on td "[DATE]" at bounding box center [79, 351] width 62 height 35
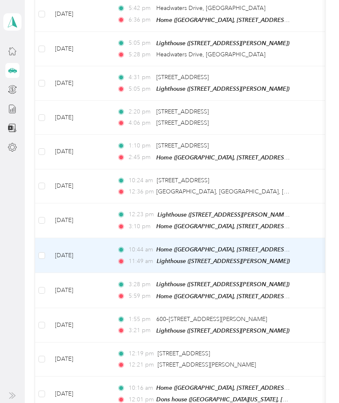
scroll to position [975, 0]
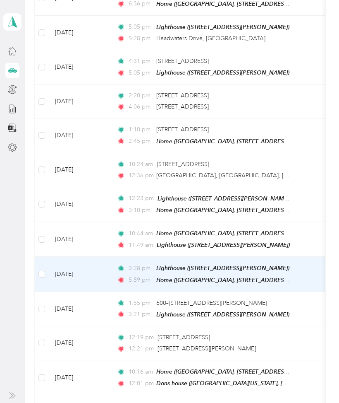
click at [98, 257] on td "[DATE]" at bounding box center [79, 274] width 62 height 35
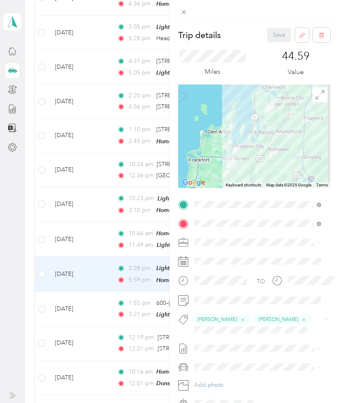
click at [28, 173] on div "Trip details Save This trip cannot be edited because it is either under review,…" at bounding box center [169, 201] width 339 height 403
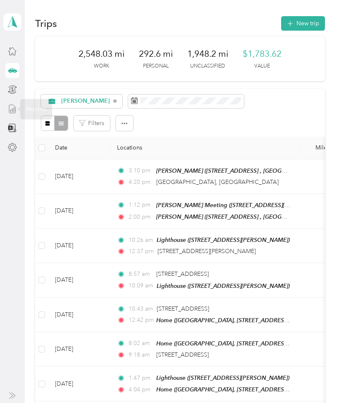
click at [12, 109] on line at bounding box center [12, 109] width 0 height 3
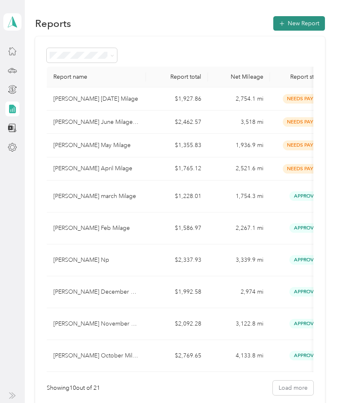
click at [287, 21] on button "New Report" at bounding box center [300, 23] width 52 height 14
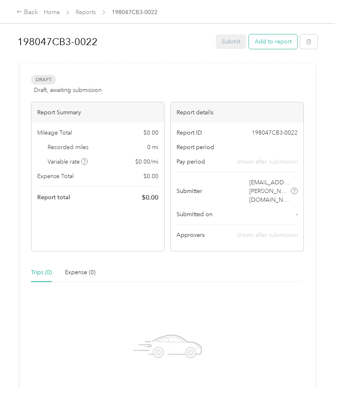
click at [272, 41] on button "Add to report" at bounding box center [273, 41] width 48 height 14
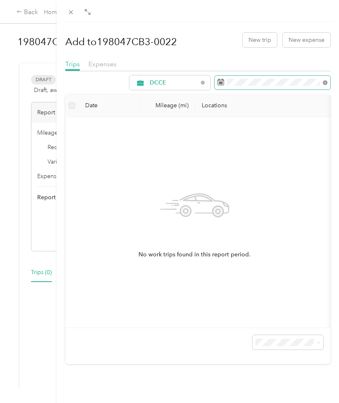
click at [323, 82] on icon at bounding box center [325, 82] width 5 height 5
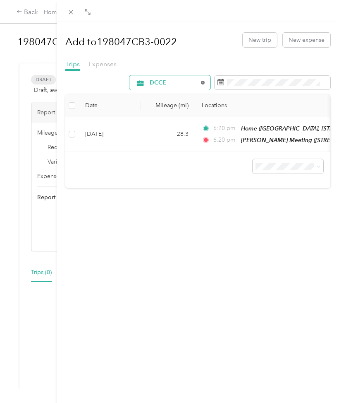
click at [201, 82] on icon at bounding box center [202, 82] width 3 height 3
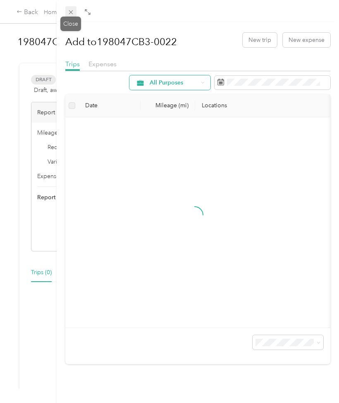
click at [70, 10] on icon at bounding box center [70, 12] width 7 height 7
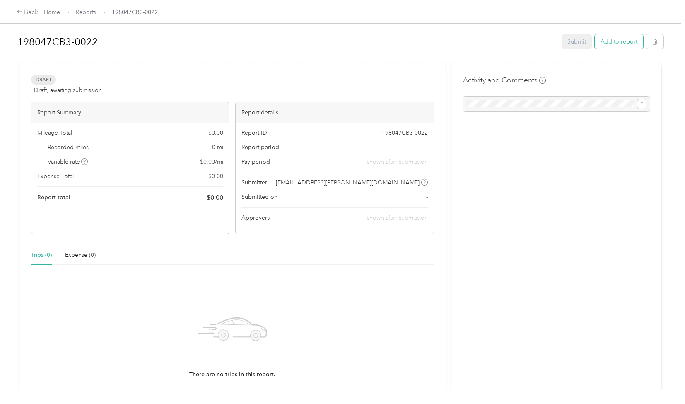
click at [339, 42] on button "Add to report" at bounding box center [618, 41] width 48 height 14
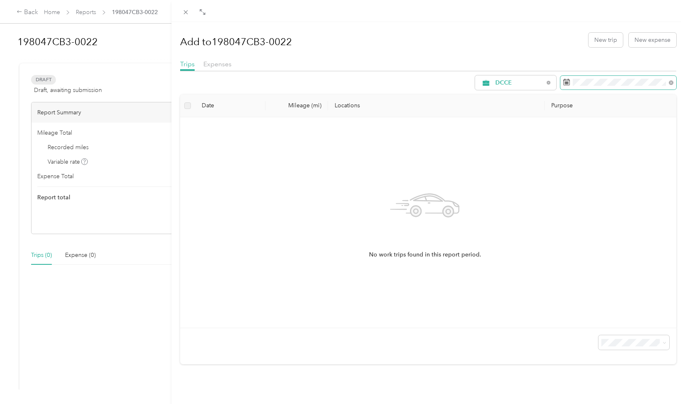
click at [339, 86] on span at bounding box center [618, 83] width 116 height 14
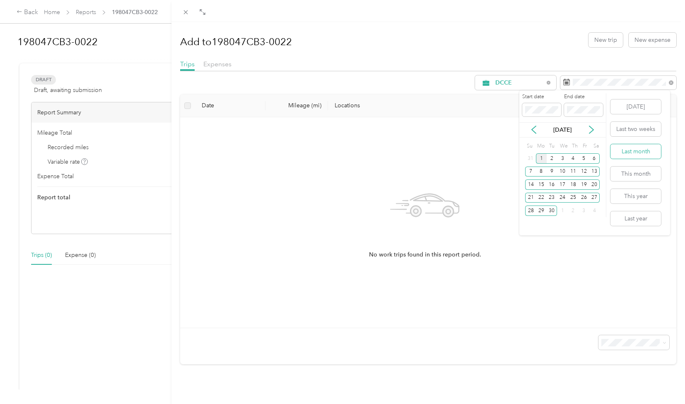
click at [339, 152] on button "Last month" at bounding box center [635, 151] width 50 height 14
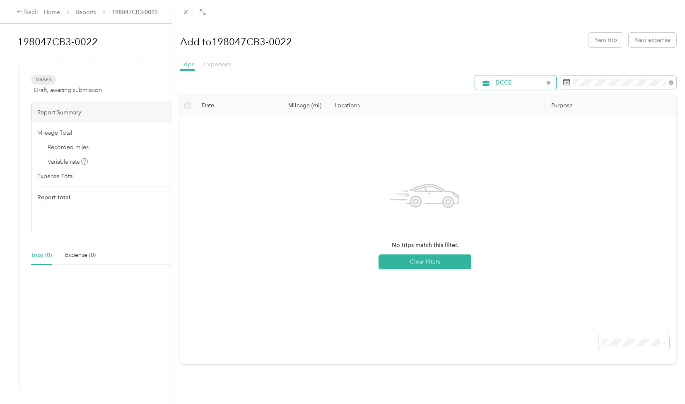
click at [339, 80] on span "DCCE" at bounding box center [519, 83] width 48 height 6
click at [339, 139] on span "[PERSON_NAME]" at bounding box center [516, 141] width 55 height 9
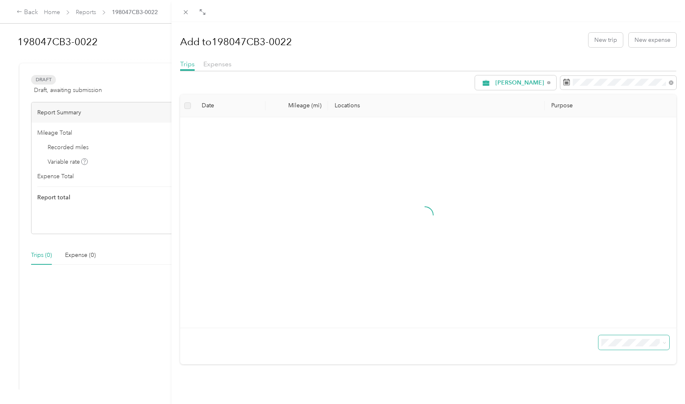
click at [339, 340] on div "Date Mileage (mi) Locations Purpose" at bounding box center [428, 229] width 496 height 270
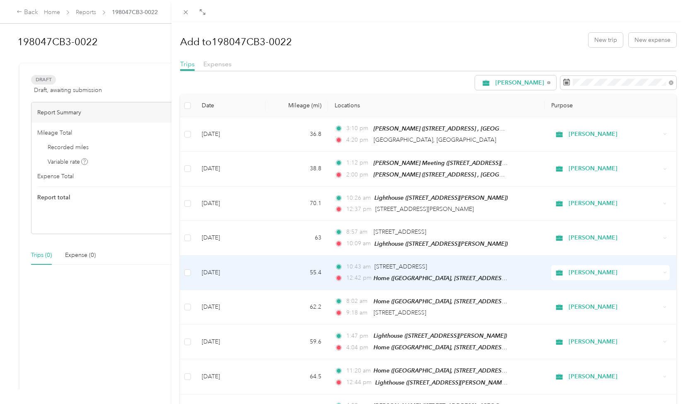
drag, startPoint x: 602, startPoint y: 284, endPoint x: 596, endPoint y: 252, distance: 32.8
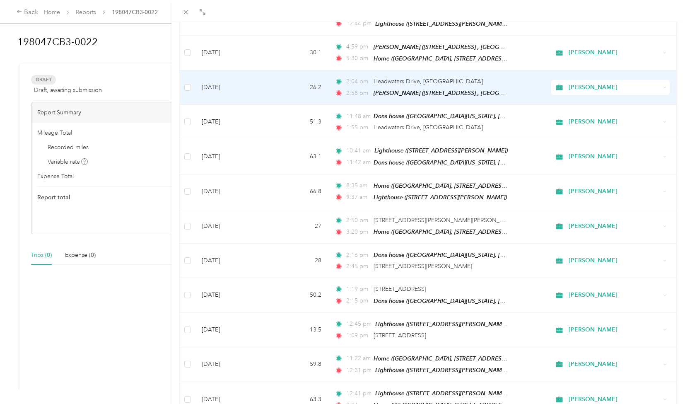
scroll to position [625, 0]
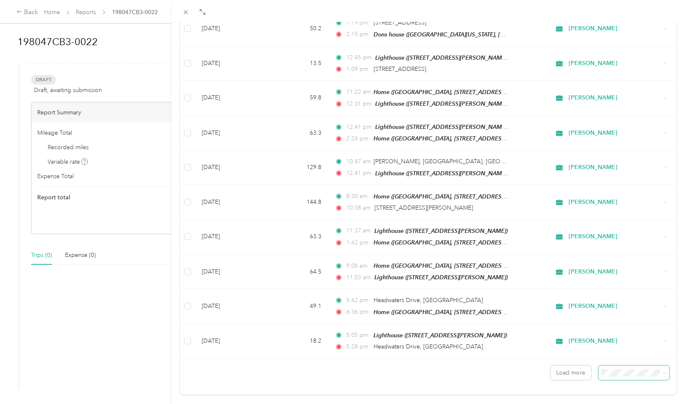
click at [339, 365] on span at bounding box center [633, 372] width 71 height 14
click at [339, 336] on span "100 per load" at bounding box center [615, 337] width 34 height 7
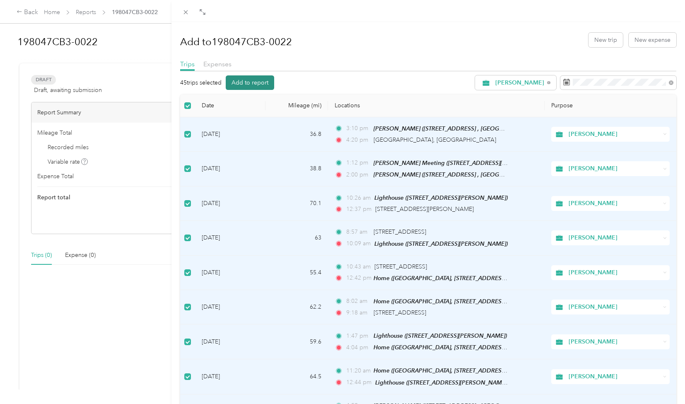
click at [252, 83] on button "Add to report" at bounding box center [250, 82] width 48 height 14
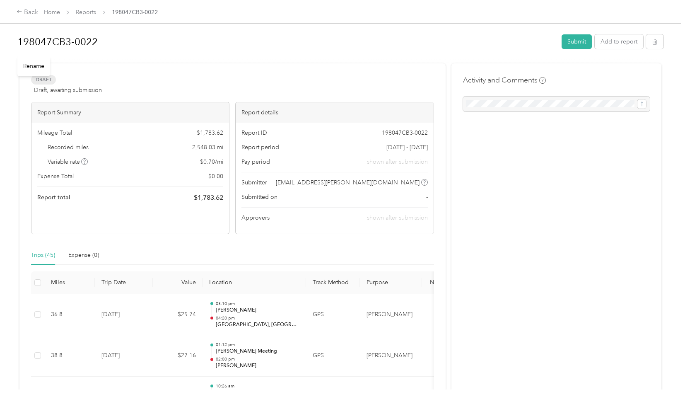
click at [90, 38] on h1 "198047CB3-0022" at bounding box center [286, 42] width 538 height 20
click at [339, 40] on button "Submit" at bounding box center [576, 42] width 30 height 14
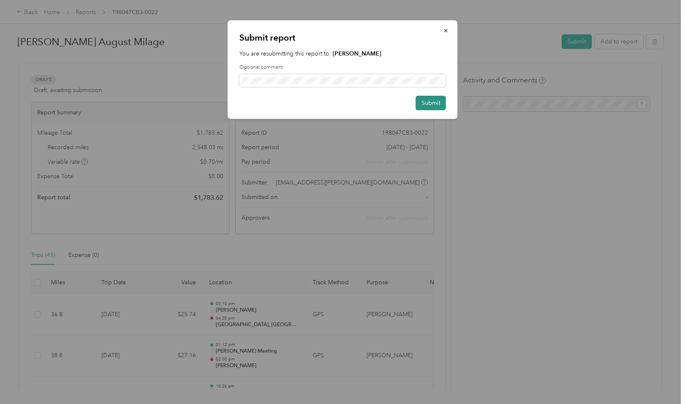
click at [339, 106] on button "Submit" at bounding box center [431, 103] width 30 height 14
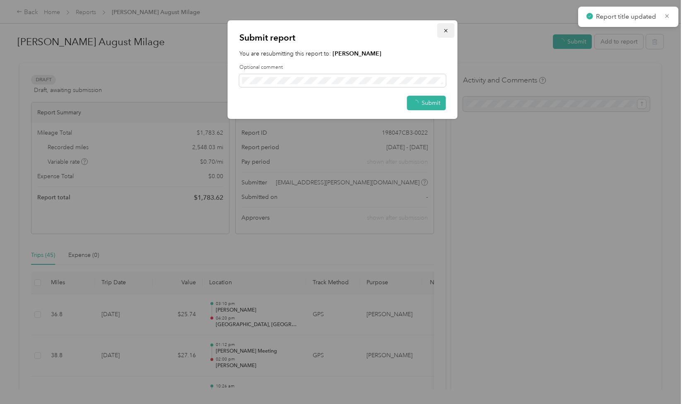
click at [339, 33] on icon "button" at bounding box center [446, 31] width 6 height 6
